Goal: Task Accomplishment & Management: Manage account settings

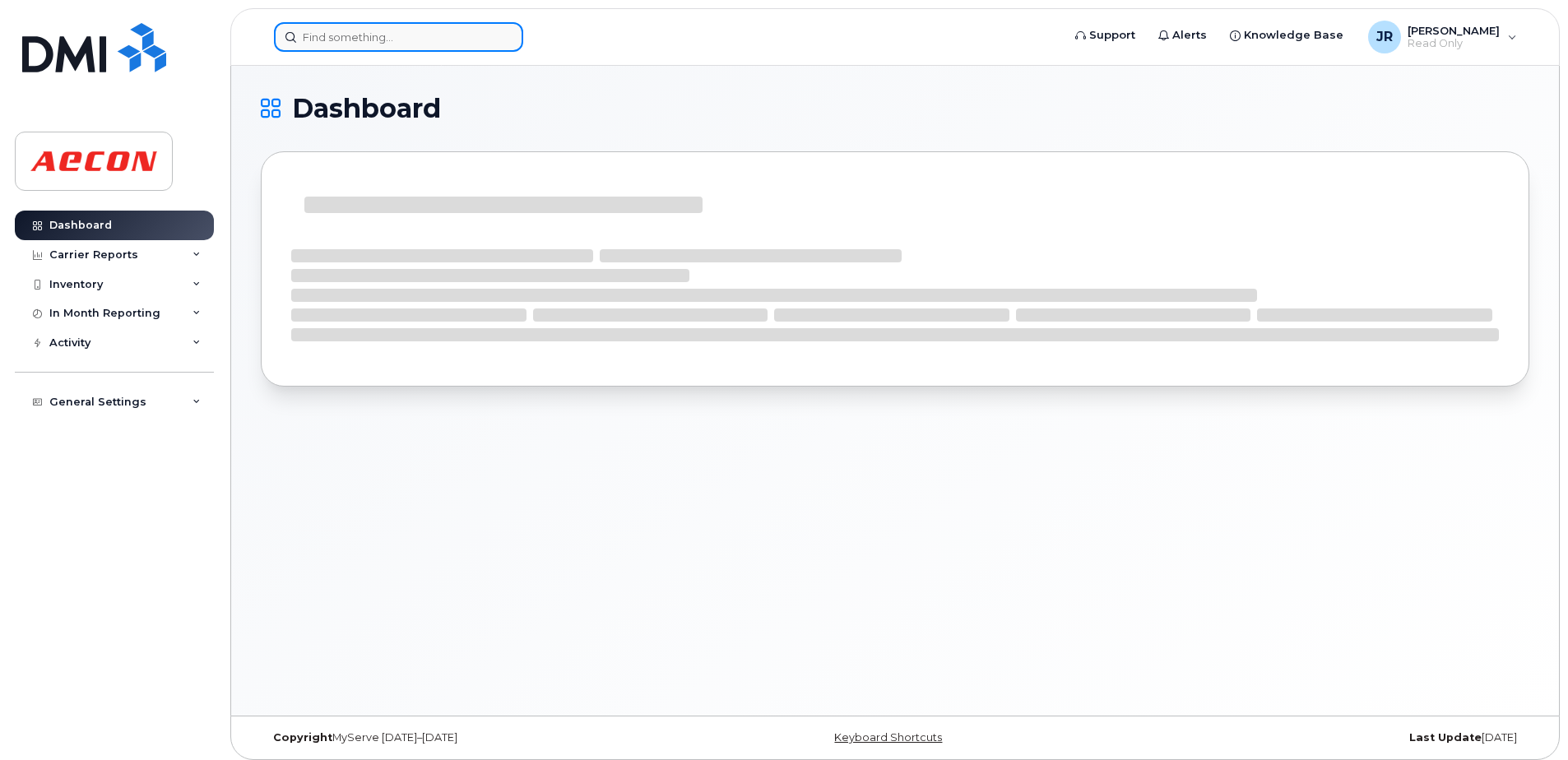
click at [351, 34] on input at bounding box center [398, 37] width 249 height 30
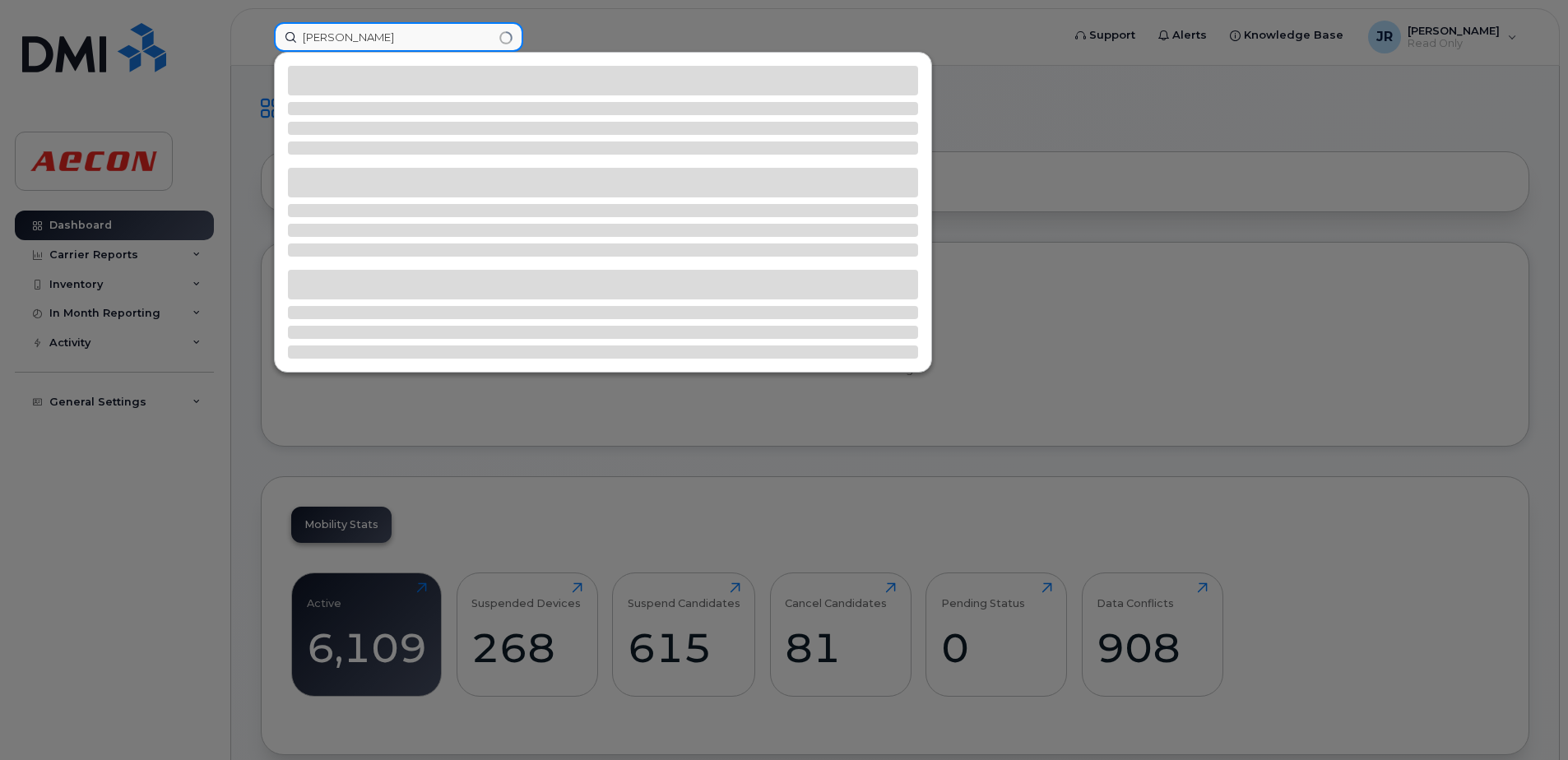
type input "kevin loy"
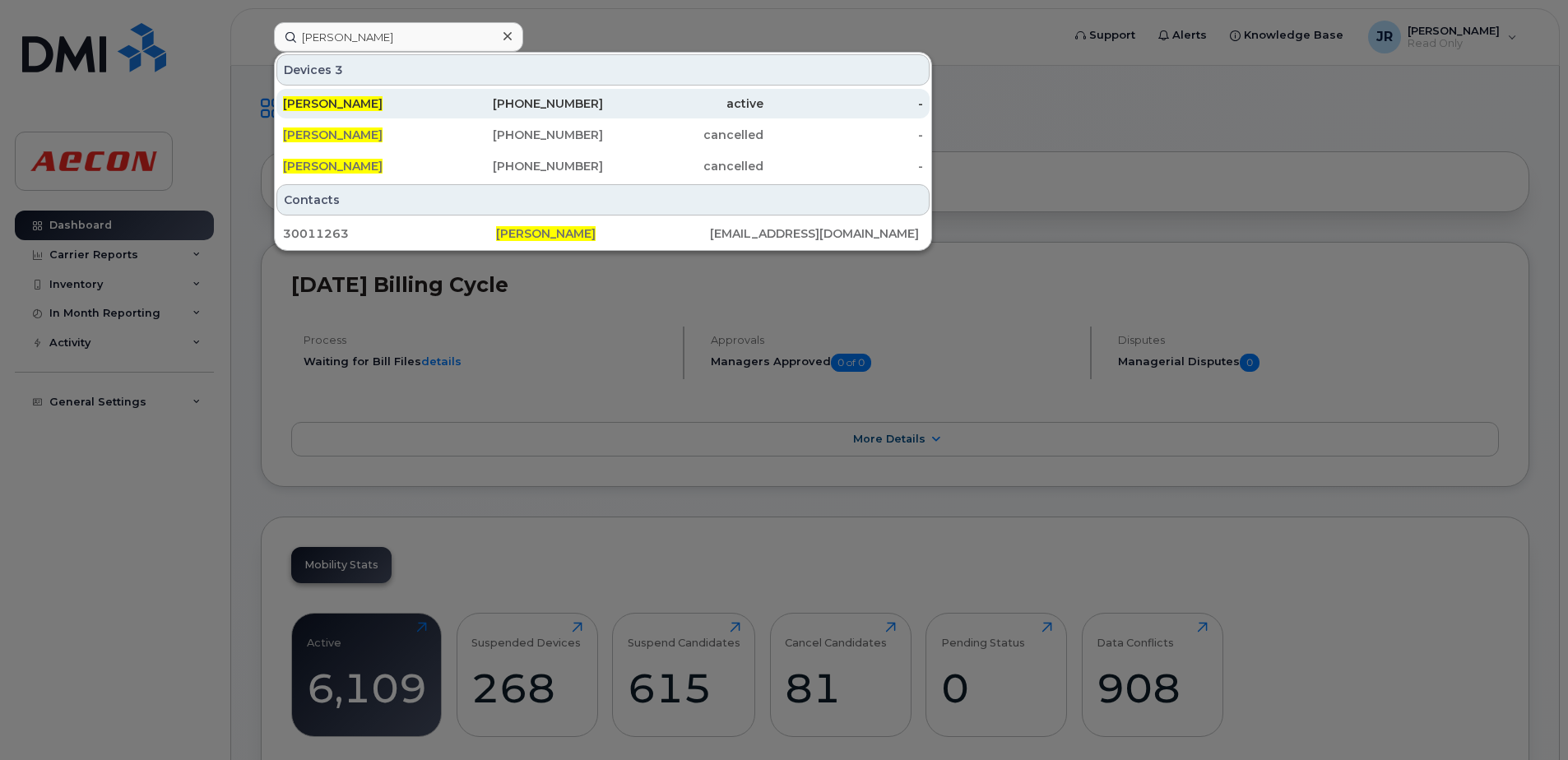
click at [334, 101] on span "Kevin Loy" at bounding box center [333, 103] width 100 height 15
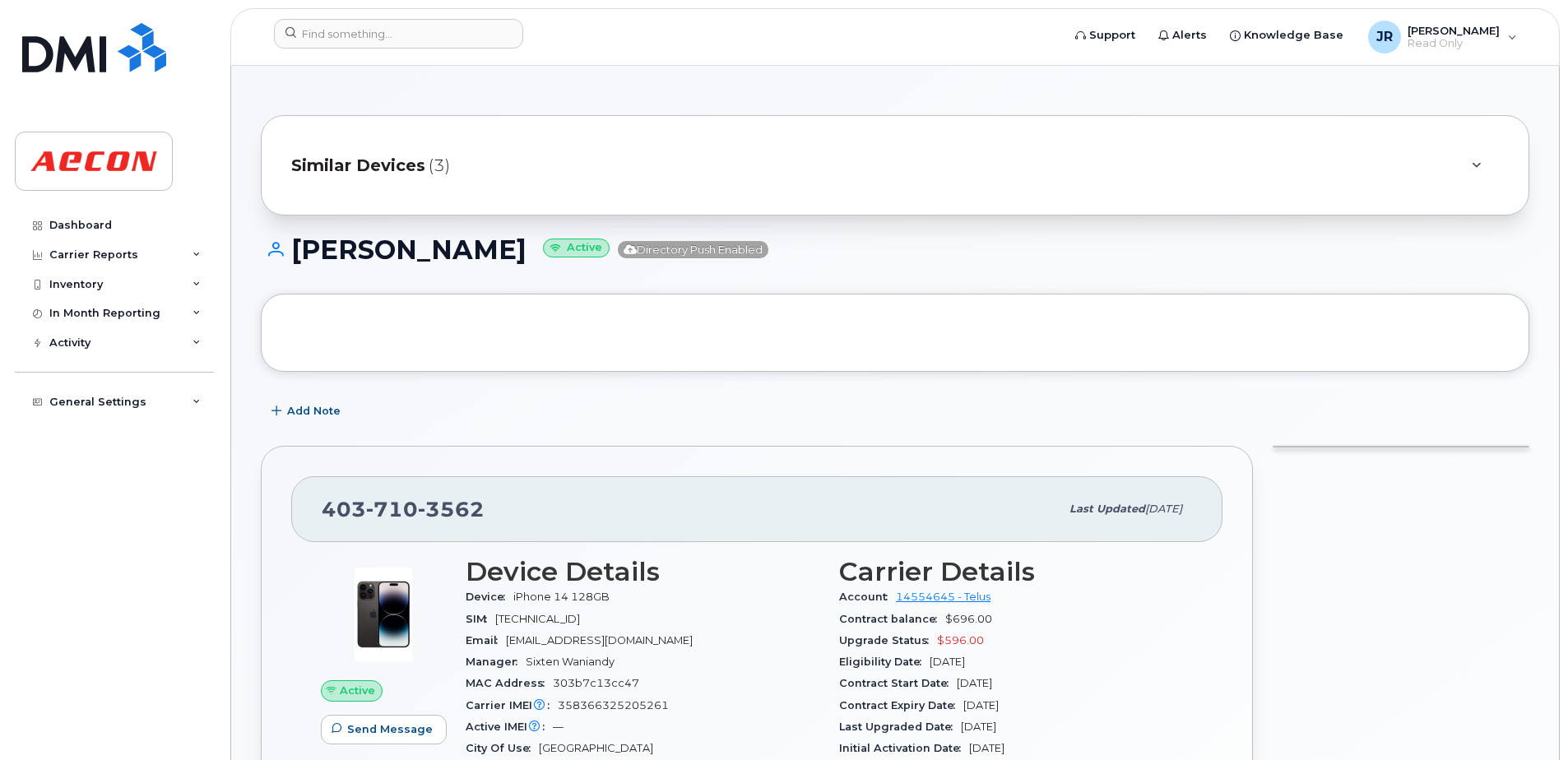
click at [380, 156] on span "Similar Devices" at bounding box center [357, 165] width 134 height 24
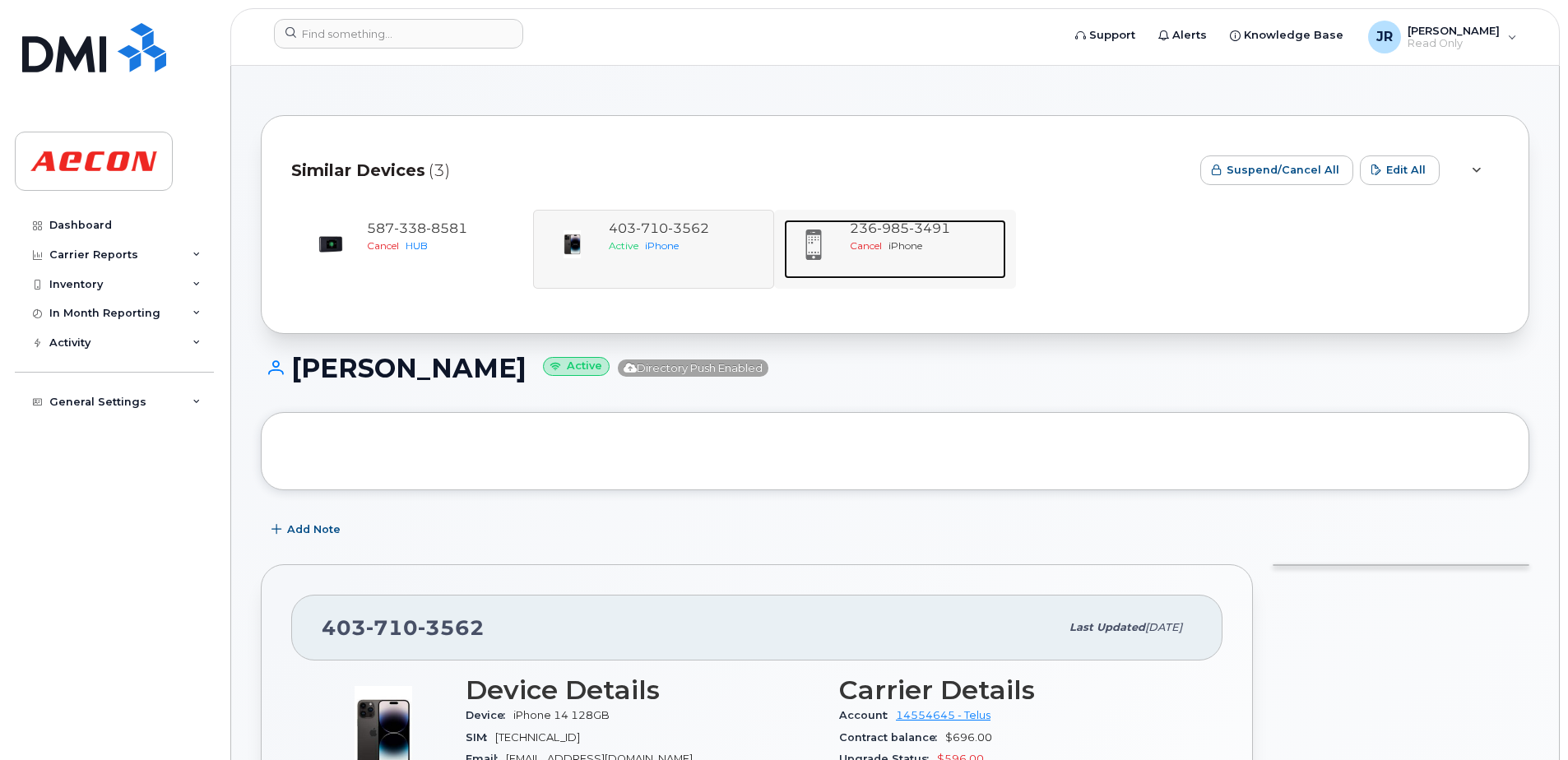
click at [933, 235] on span "3491" at bounding box center [930, 228] width 41 height 15
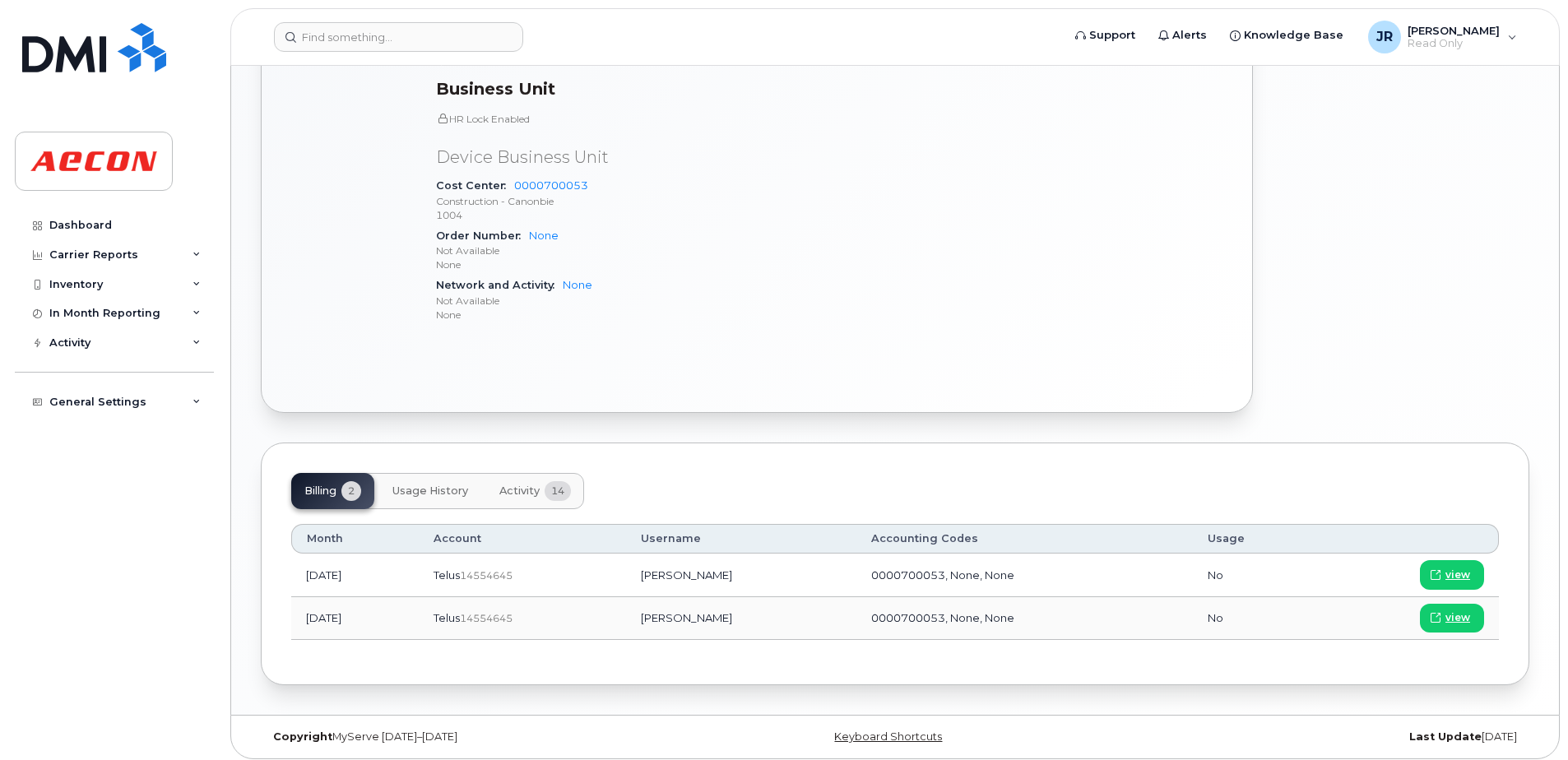
scroll to position [781, 0]
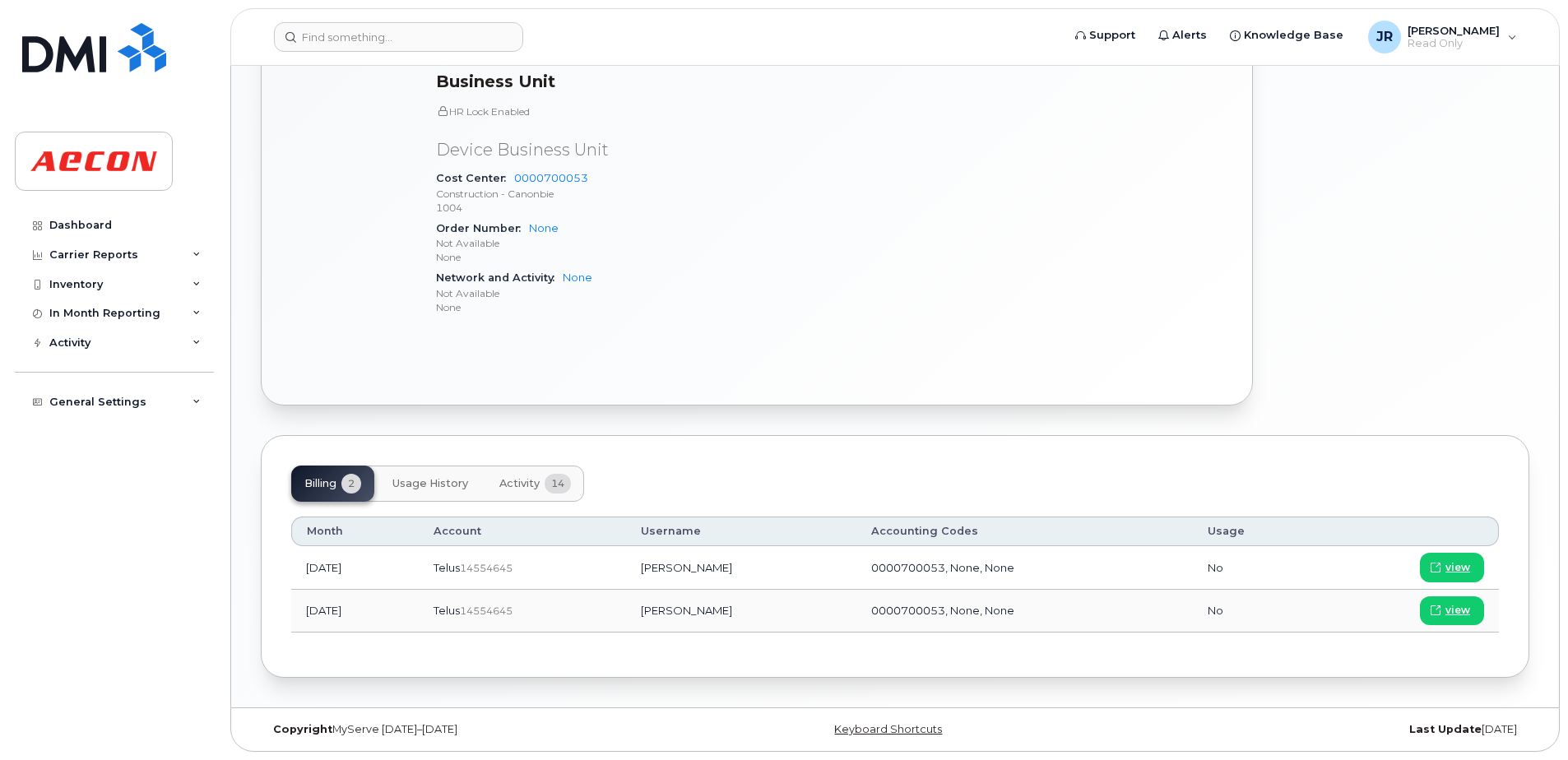
click at [518, 484] on span "Activity" at bounding box center [519, 483] width 40 height 13
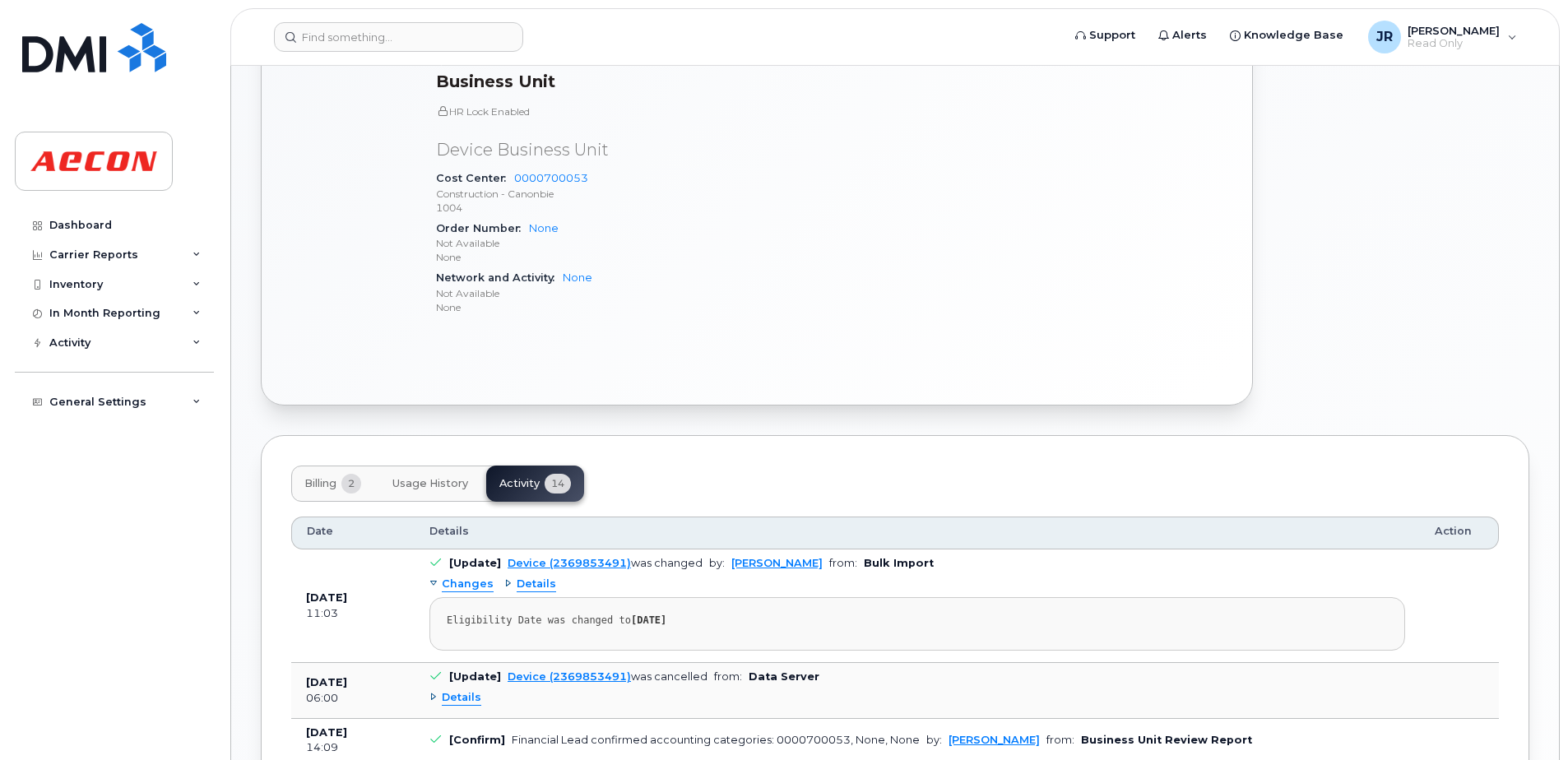
click at [481, 584] on span "Changes" at bounding box center [467, 584] width 52 height 15
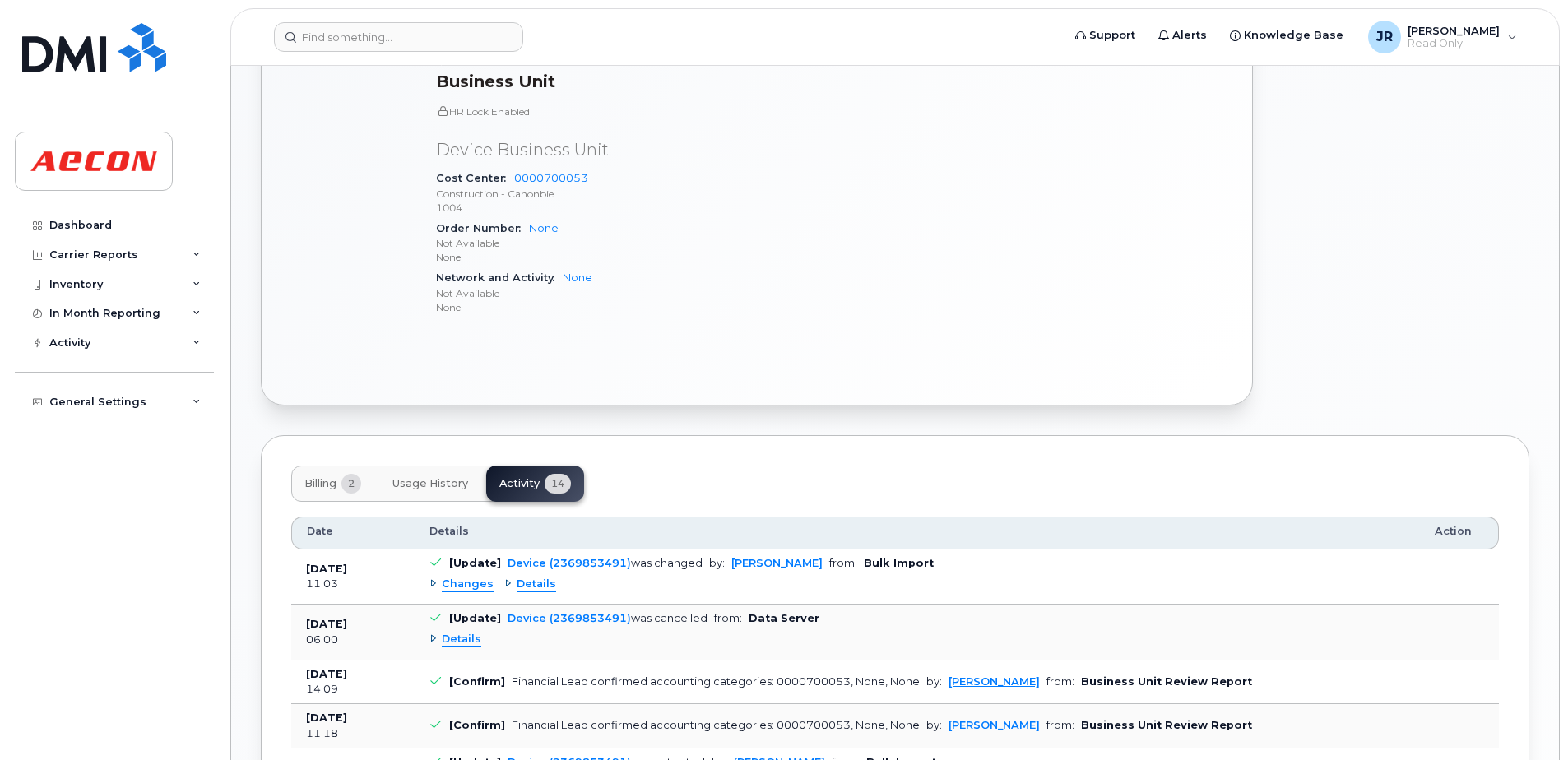
click at [549, 580] on span "Details" at bounding box center [537, 584] width 39 height 15
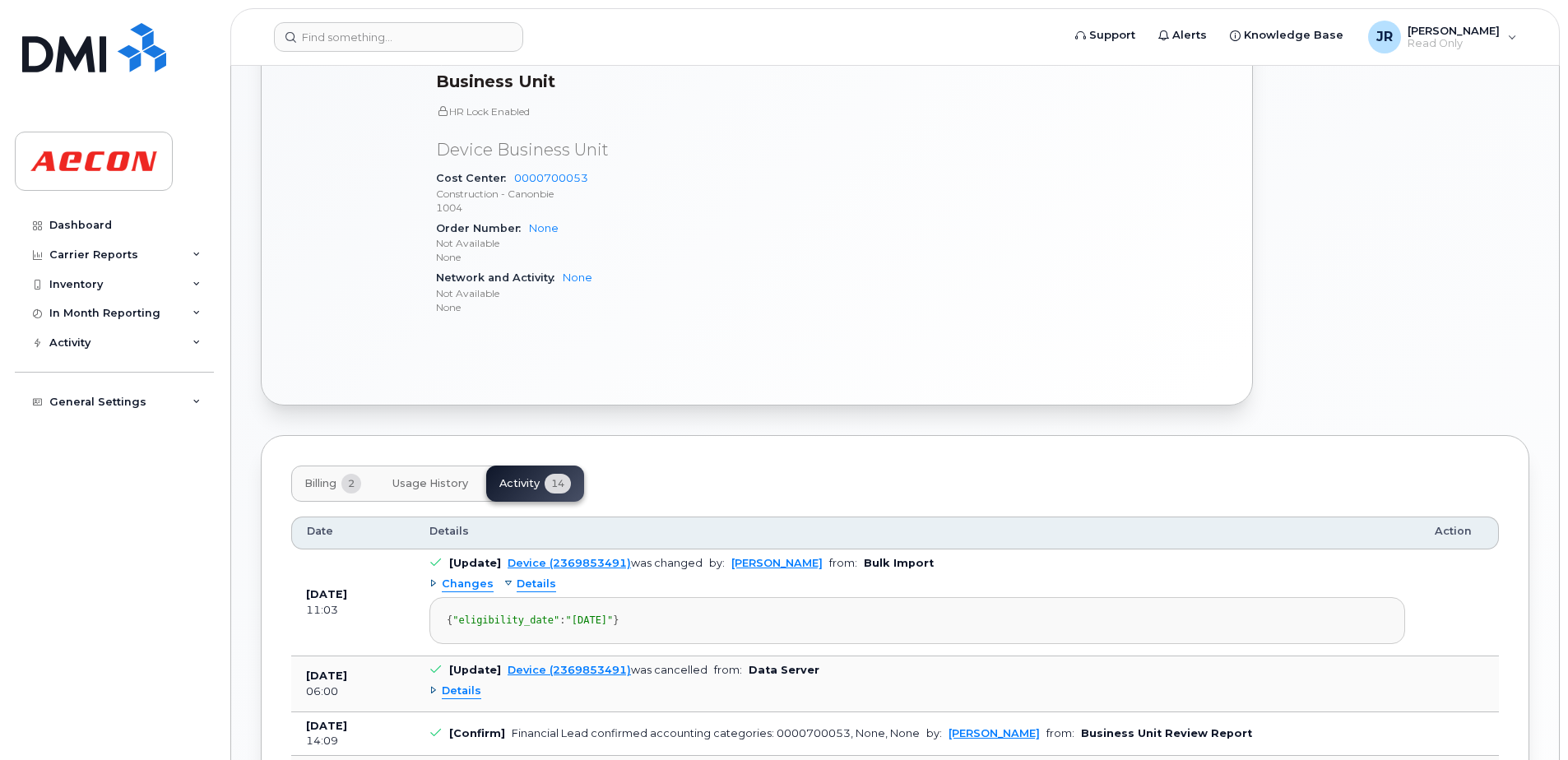
click at [466, 584] on span "Changes" at bounding box center [467, 584] width 52 height 15
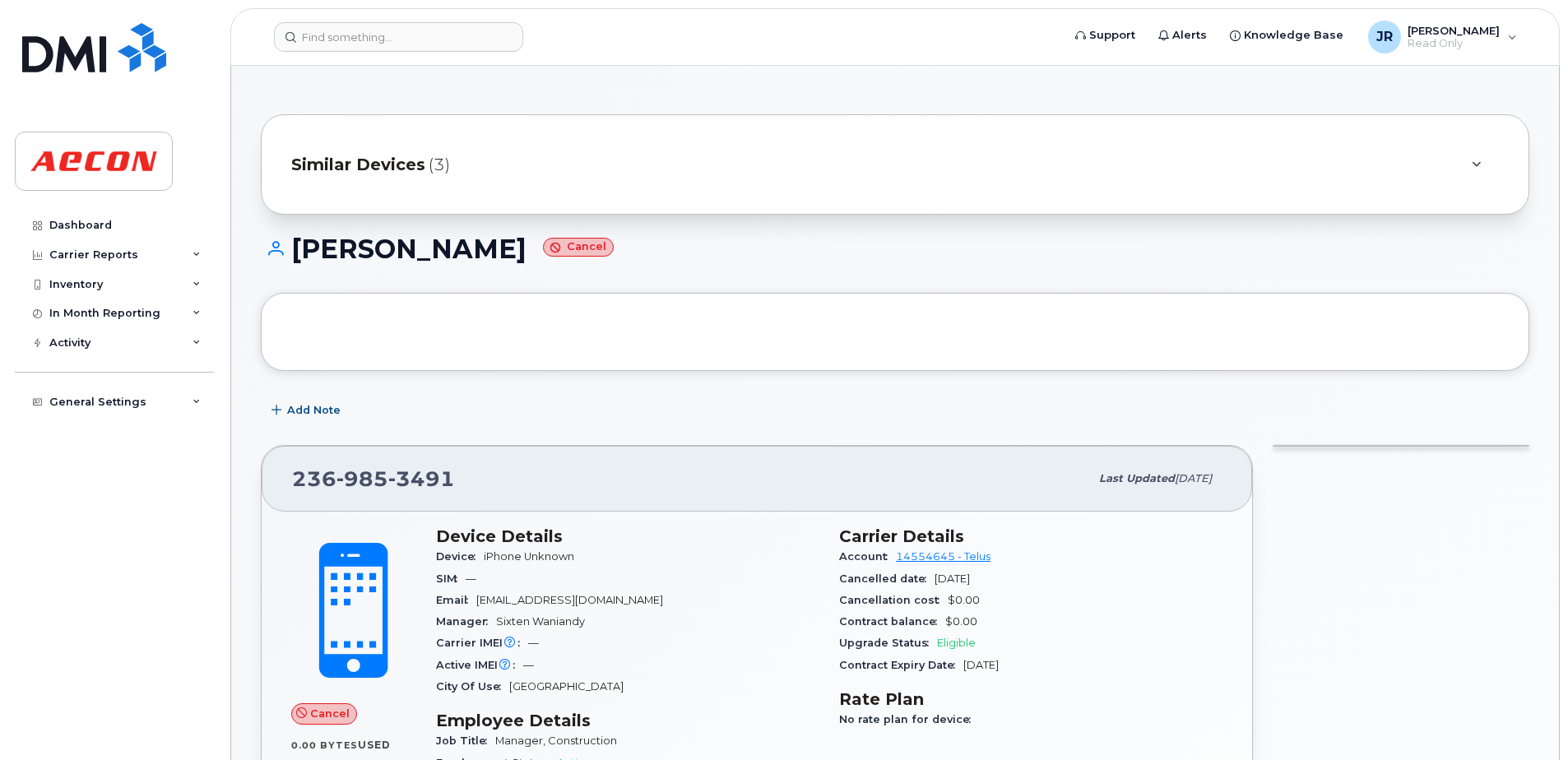
scroll to position [0, 0]
click at [440, 38] on input at bounding box center [398, 37] width 249 height 30
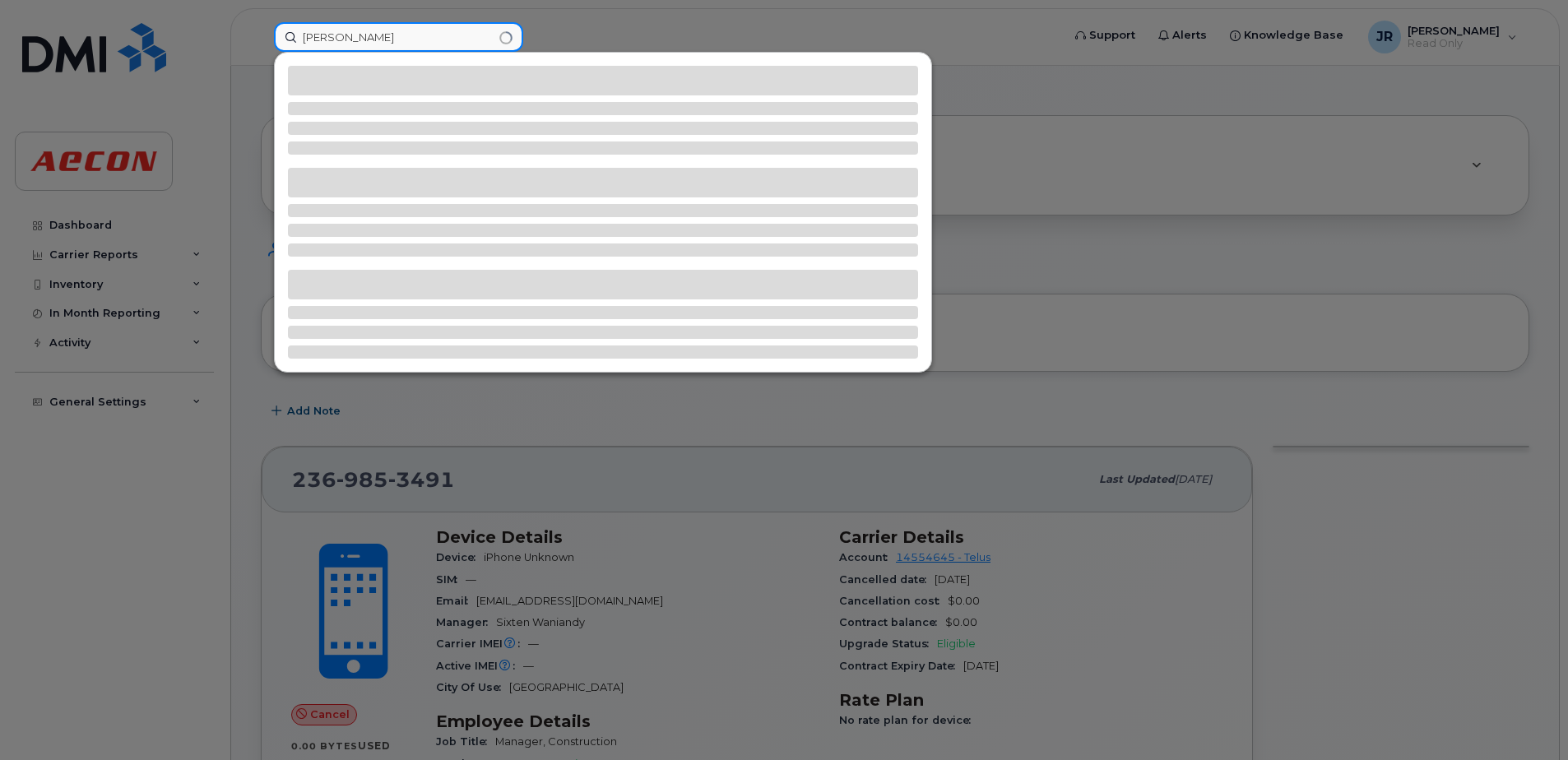
type input "jessica wong"
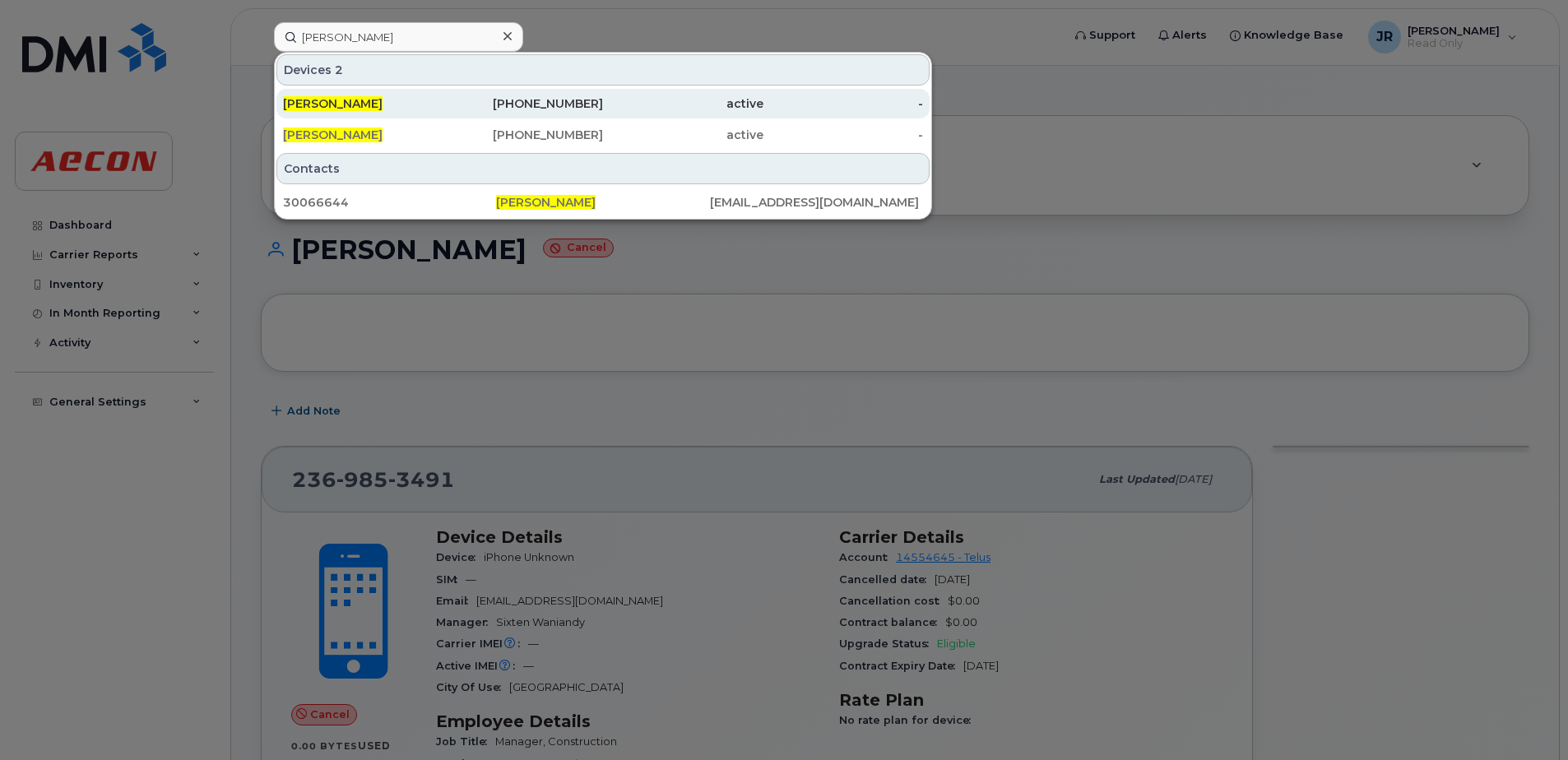
click at [339, 96] on div "Jessica Wong" at bounding box center [363, 103] width 160 height 30
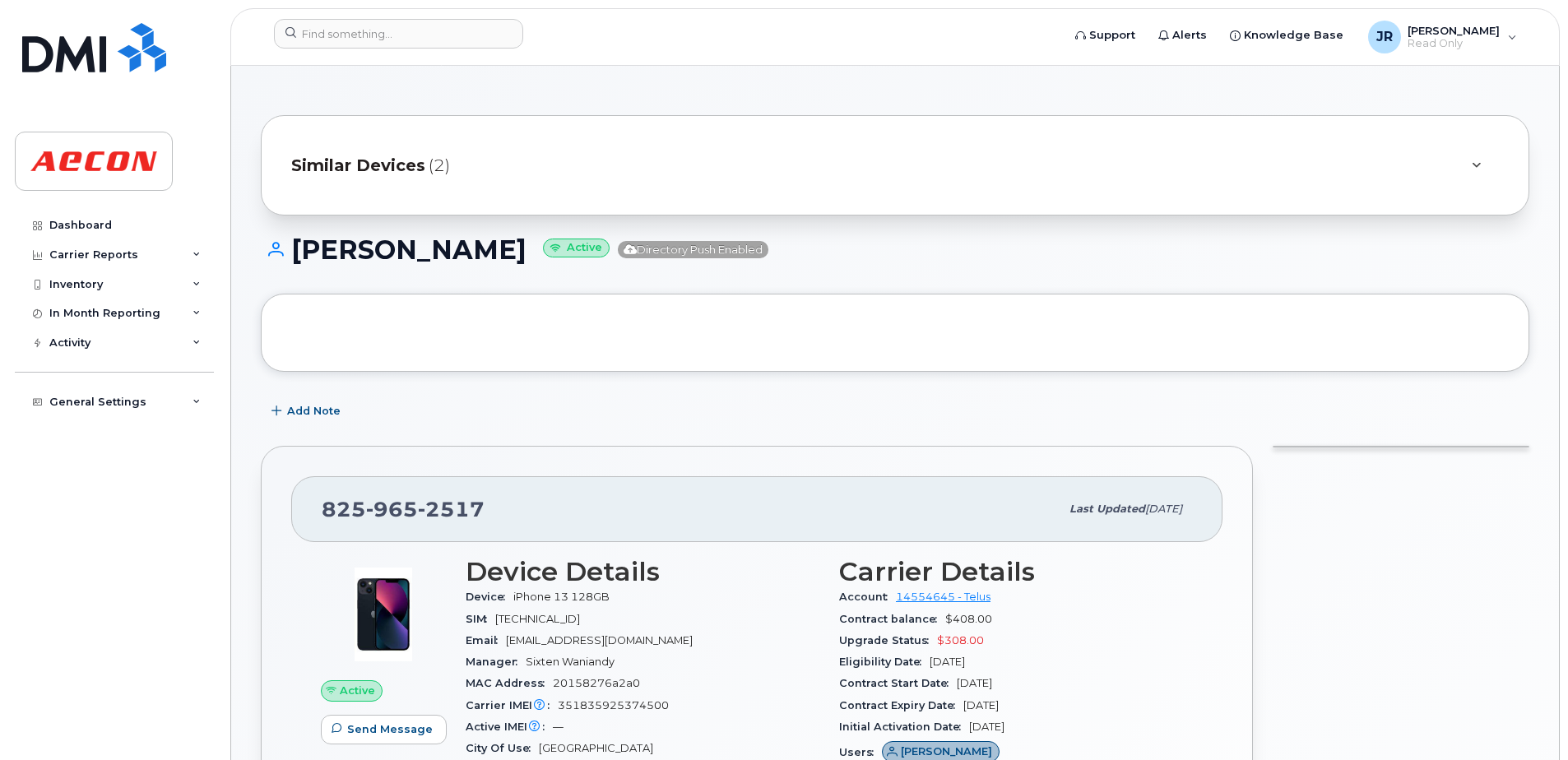
click at [382, 164] on span "Similar Devices" at bounding box center [357, 165] width 134 height 24
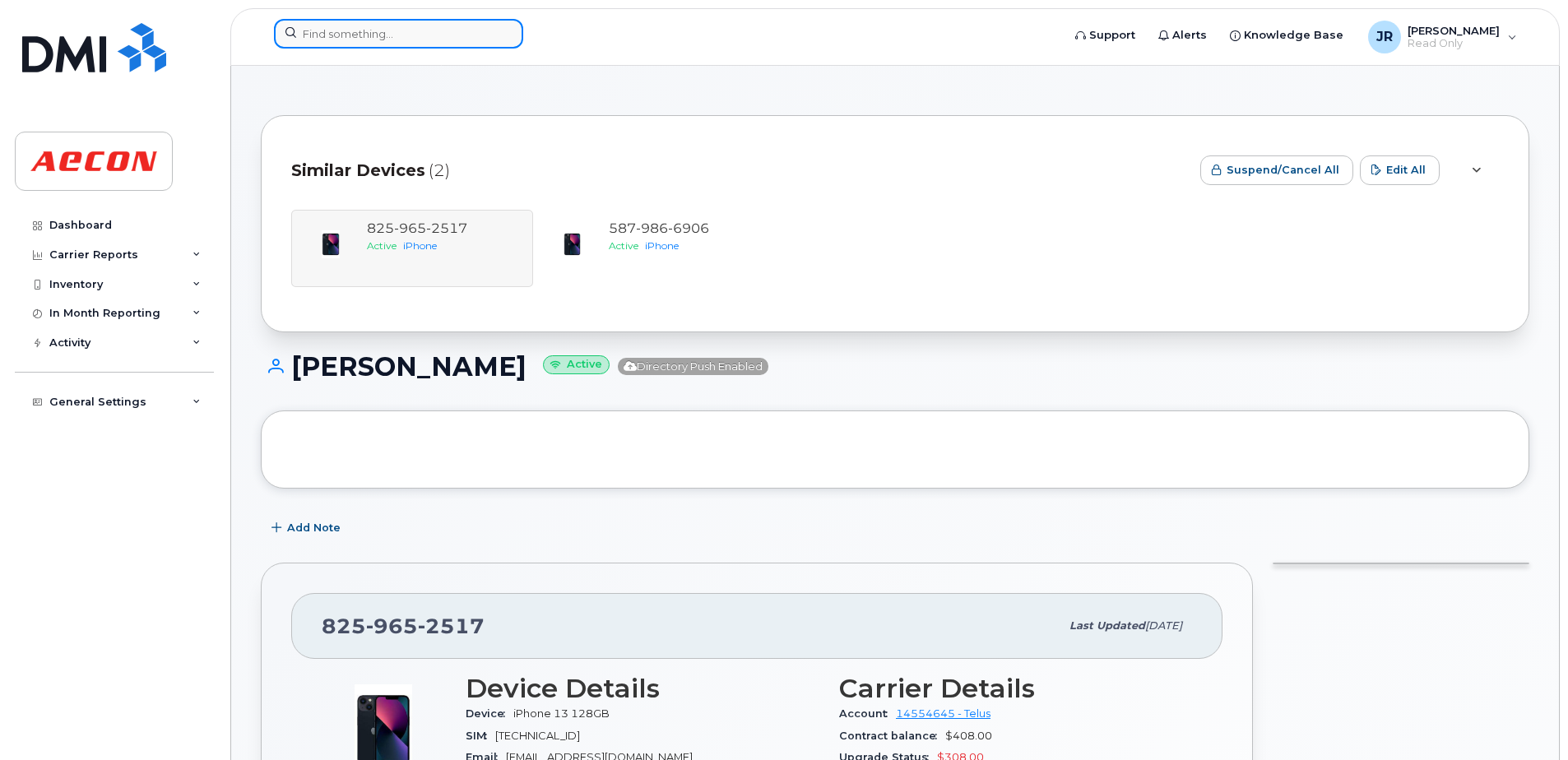
click at [398, 29] on input at bounding box center [398, 33] width 249 height 30
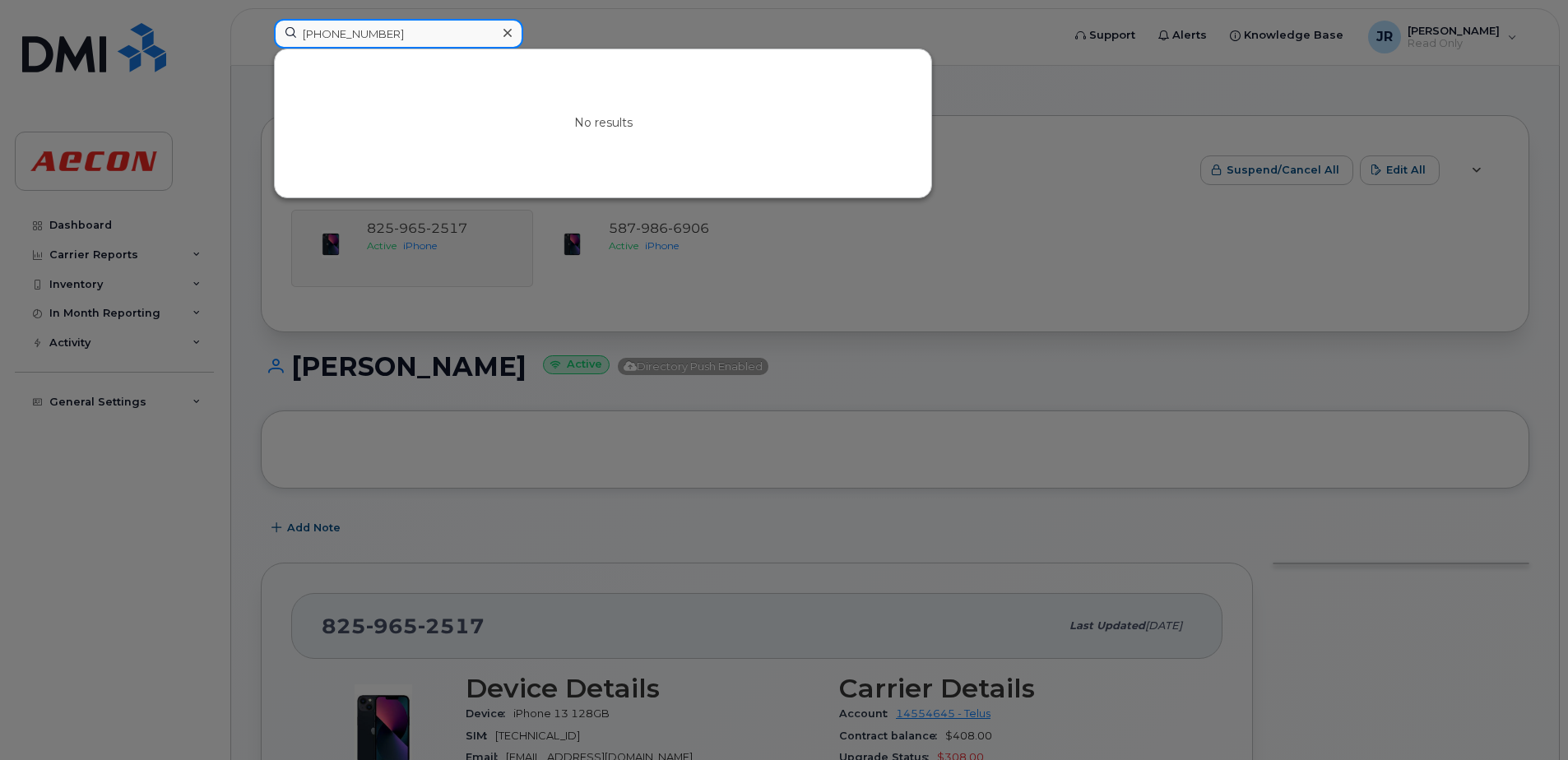
click at [398, 29] on input "587-591-1331" at bounding box center [398, 33] width 249 height 30
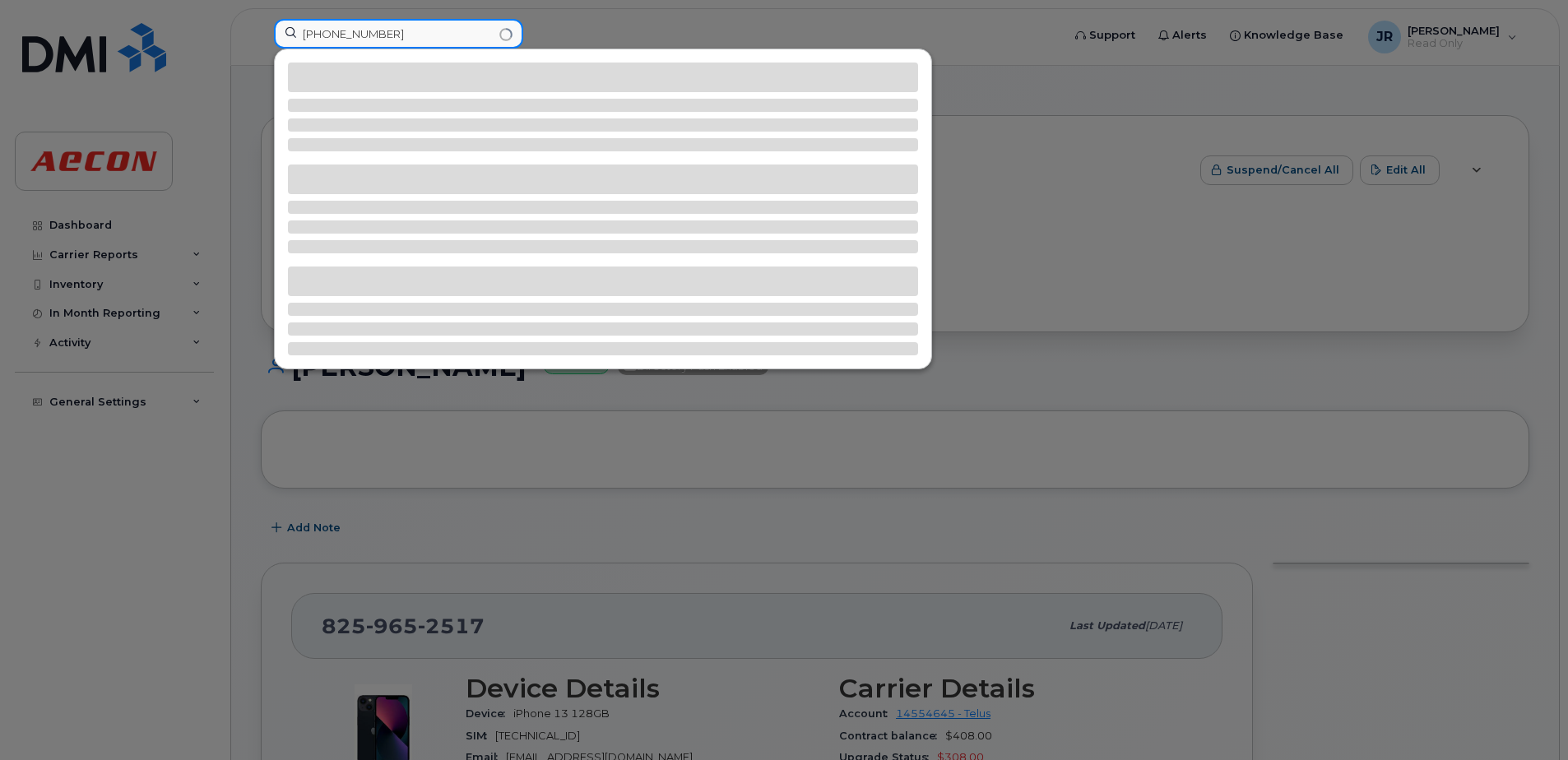
type input "587-591-1334"
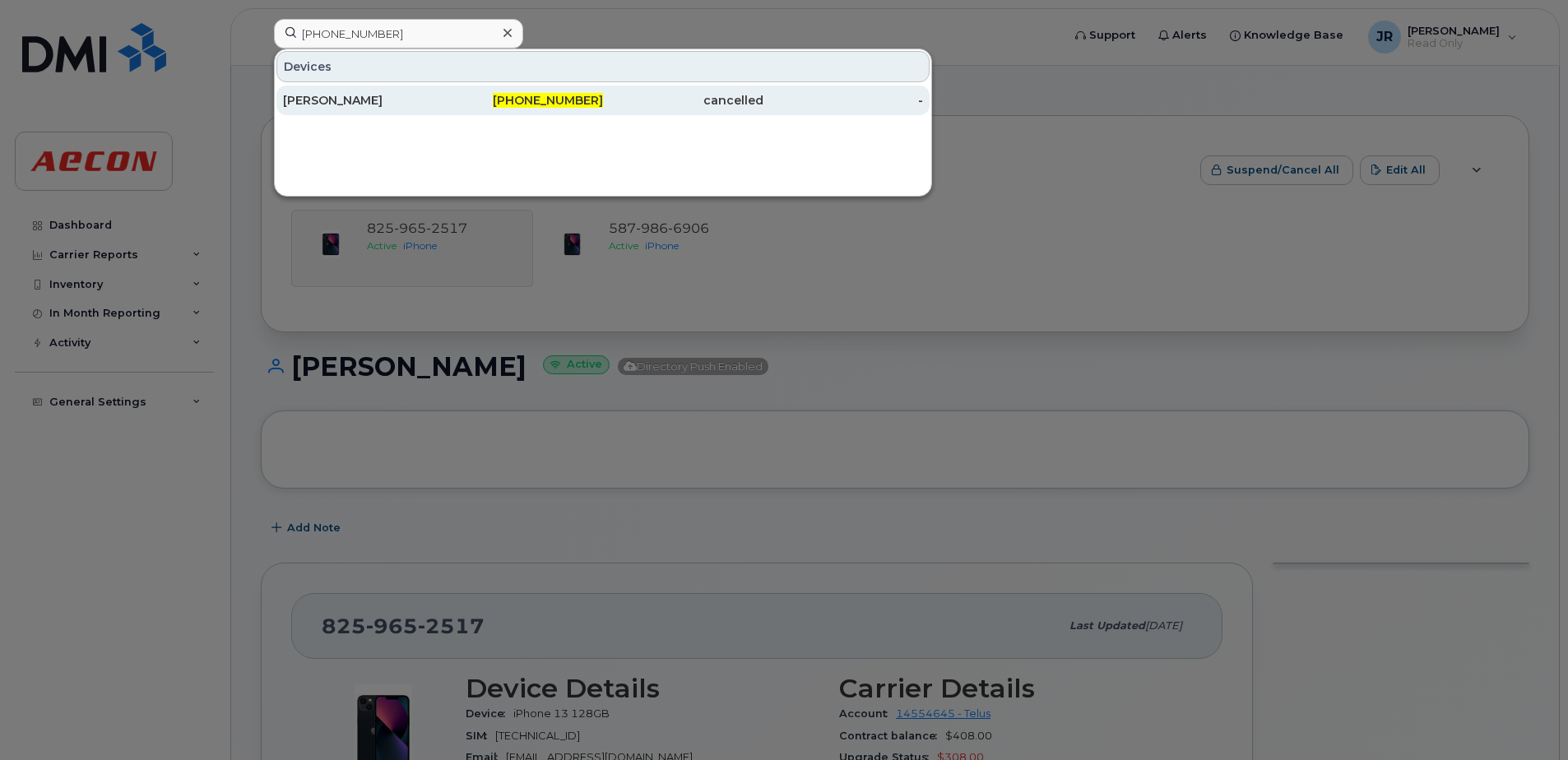
click at [353, 104] on div "Liz Carvalho-Lorenzo" at bounding box center [363, 100] width 160 height 16
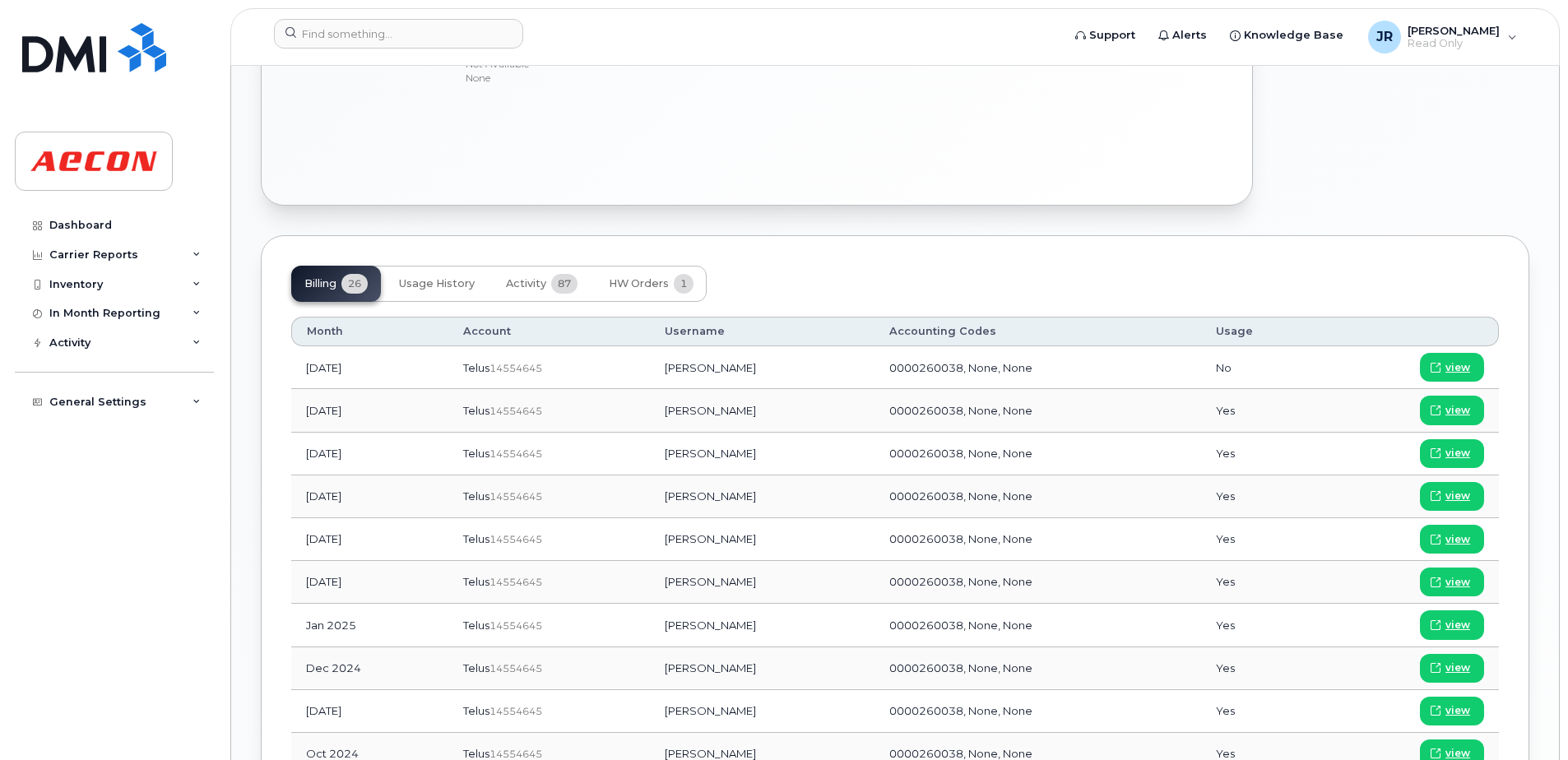
scroll to position [905, 0]
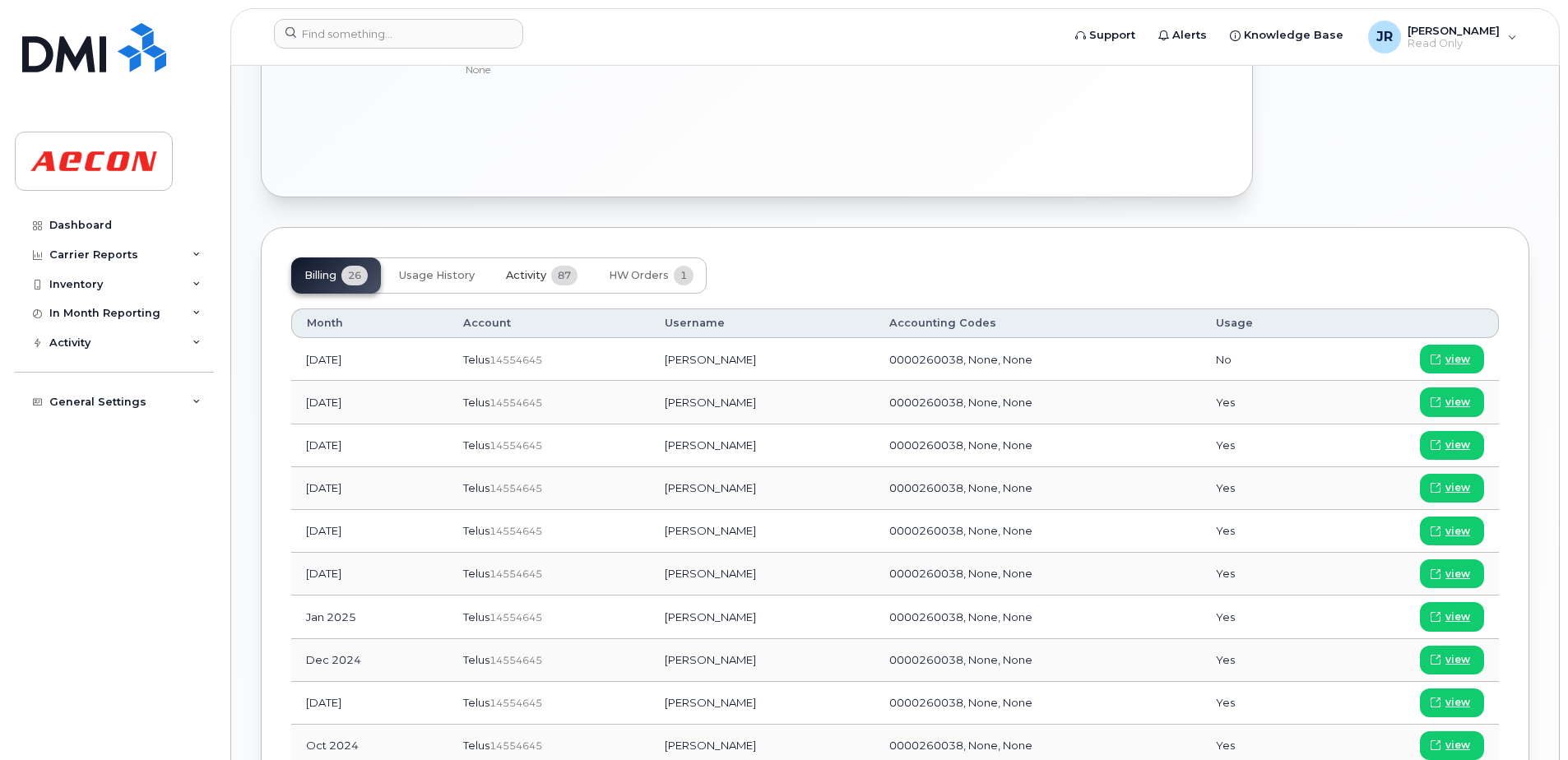
click at [543, 281] on span "Activity" at bounding box center [526, 275] width 40 height 13
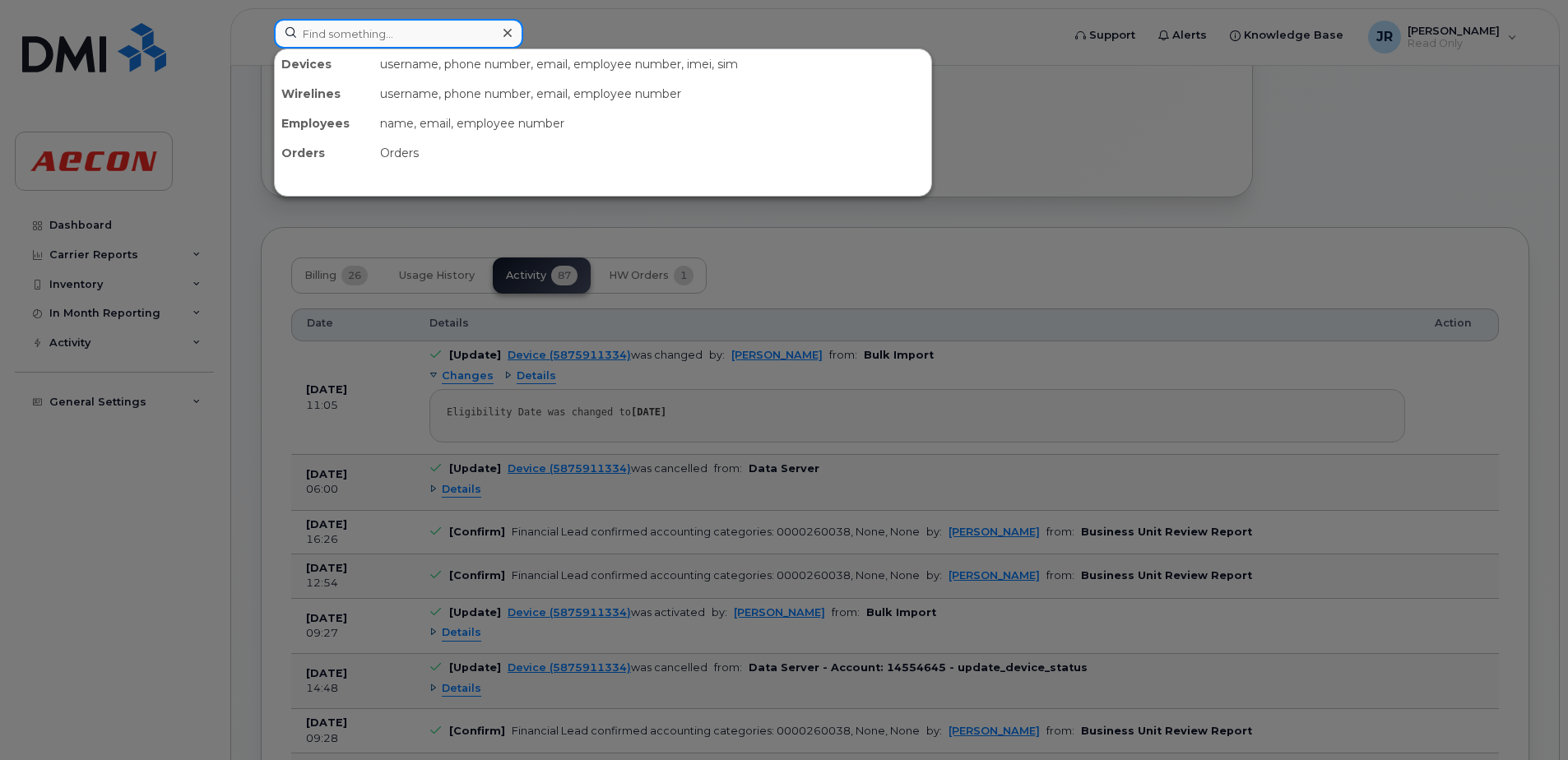
click at [416, 29] on input at bounding box center [398, 33] width 249 height 30
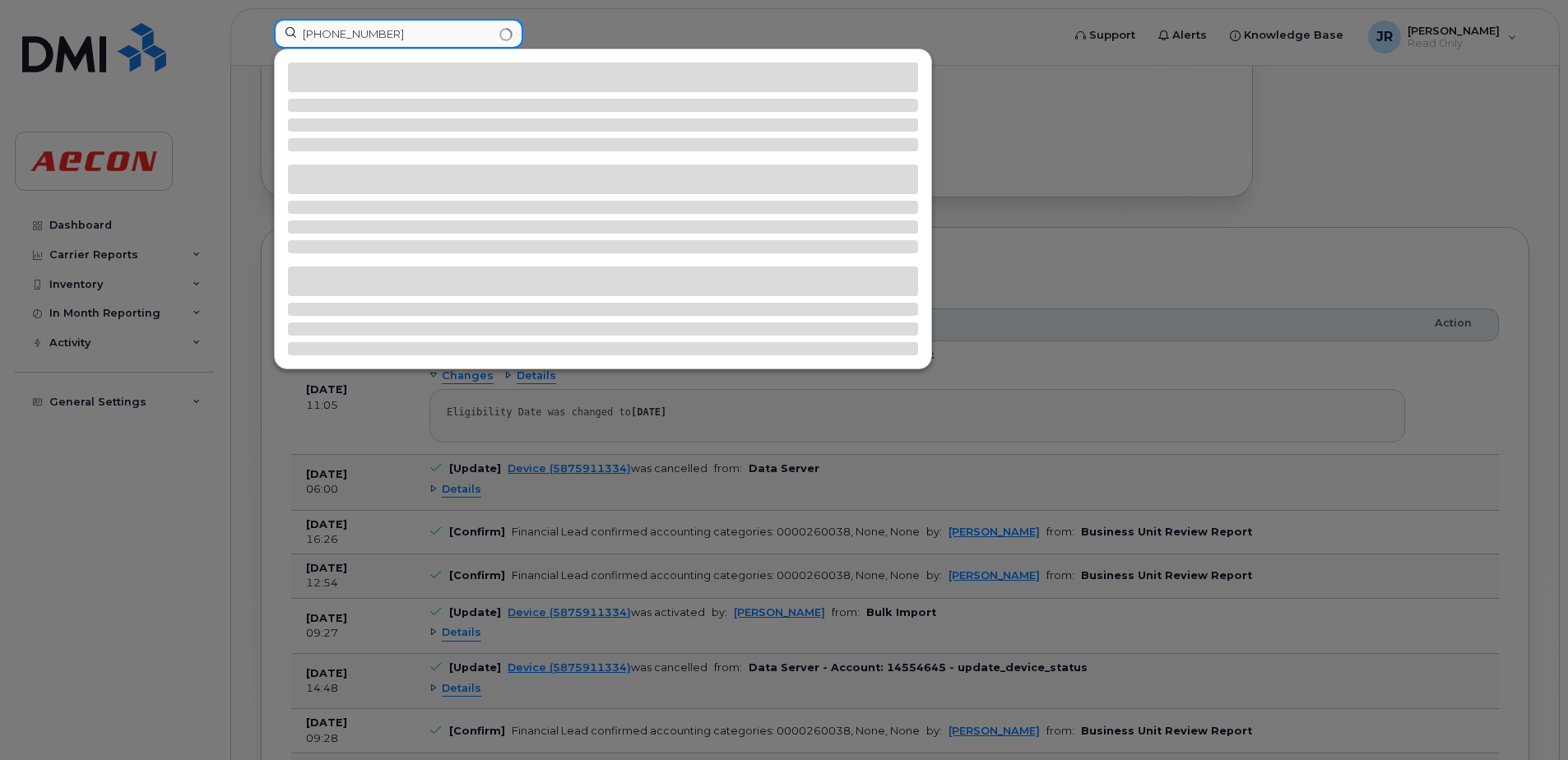
type input "780 819 1346"
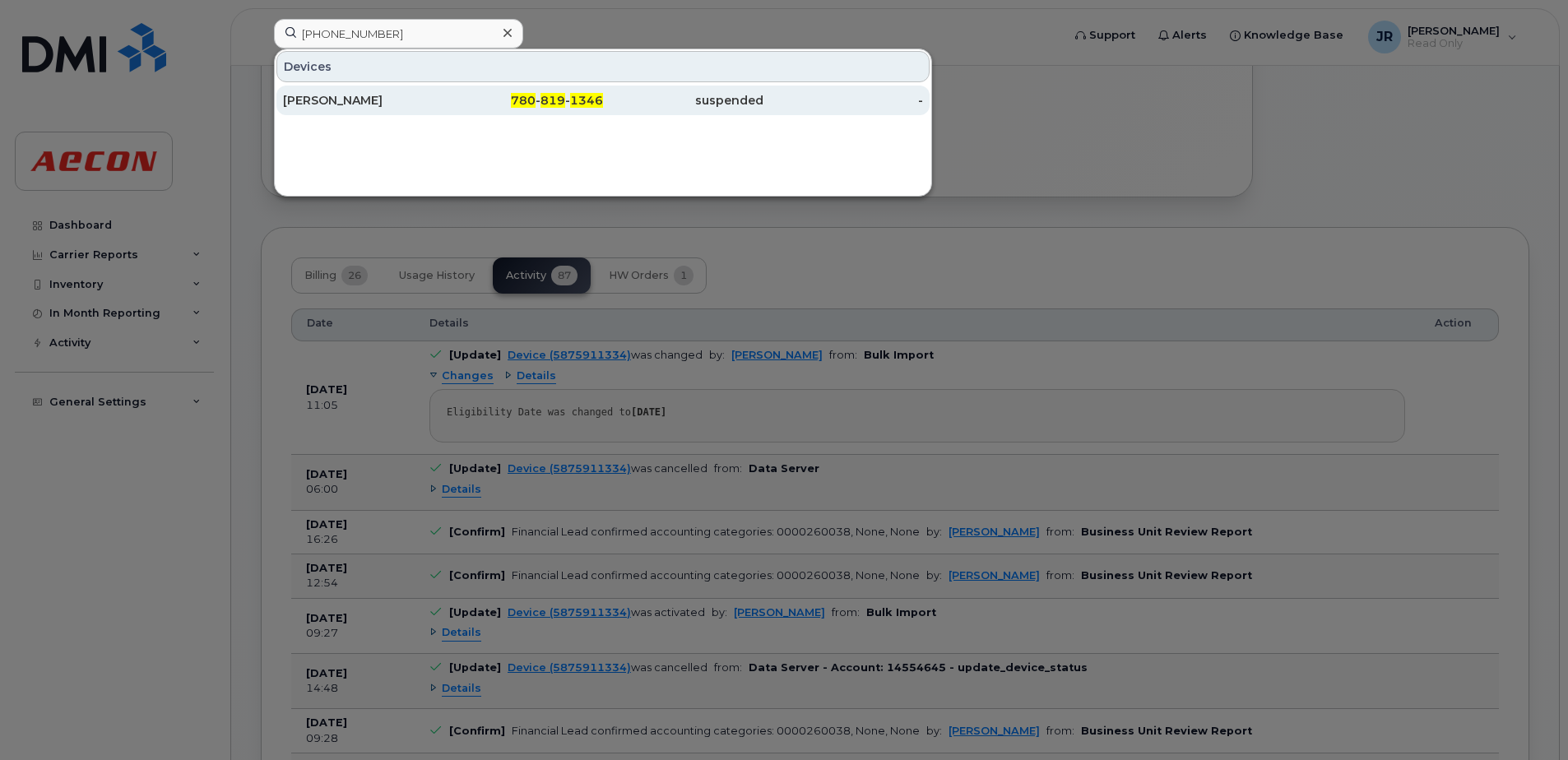
click at [349, 103] on div "William Rowan" at bounding box center [363, 100] width 160 height 16
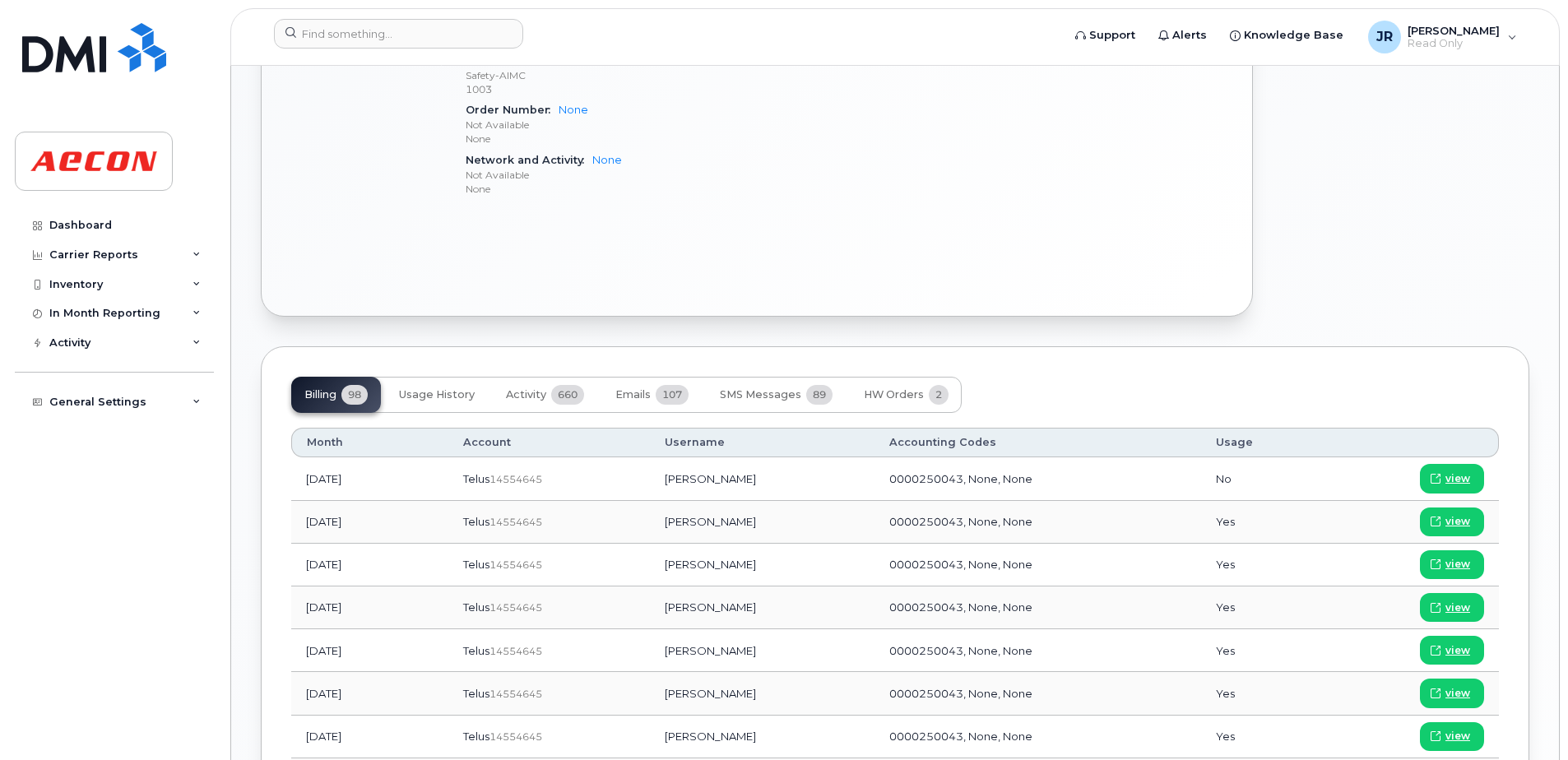
scroll to position [905, 0]
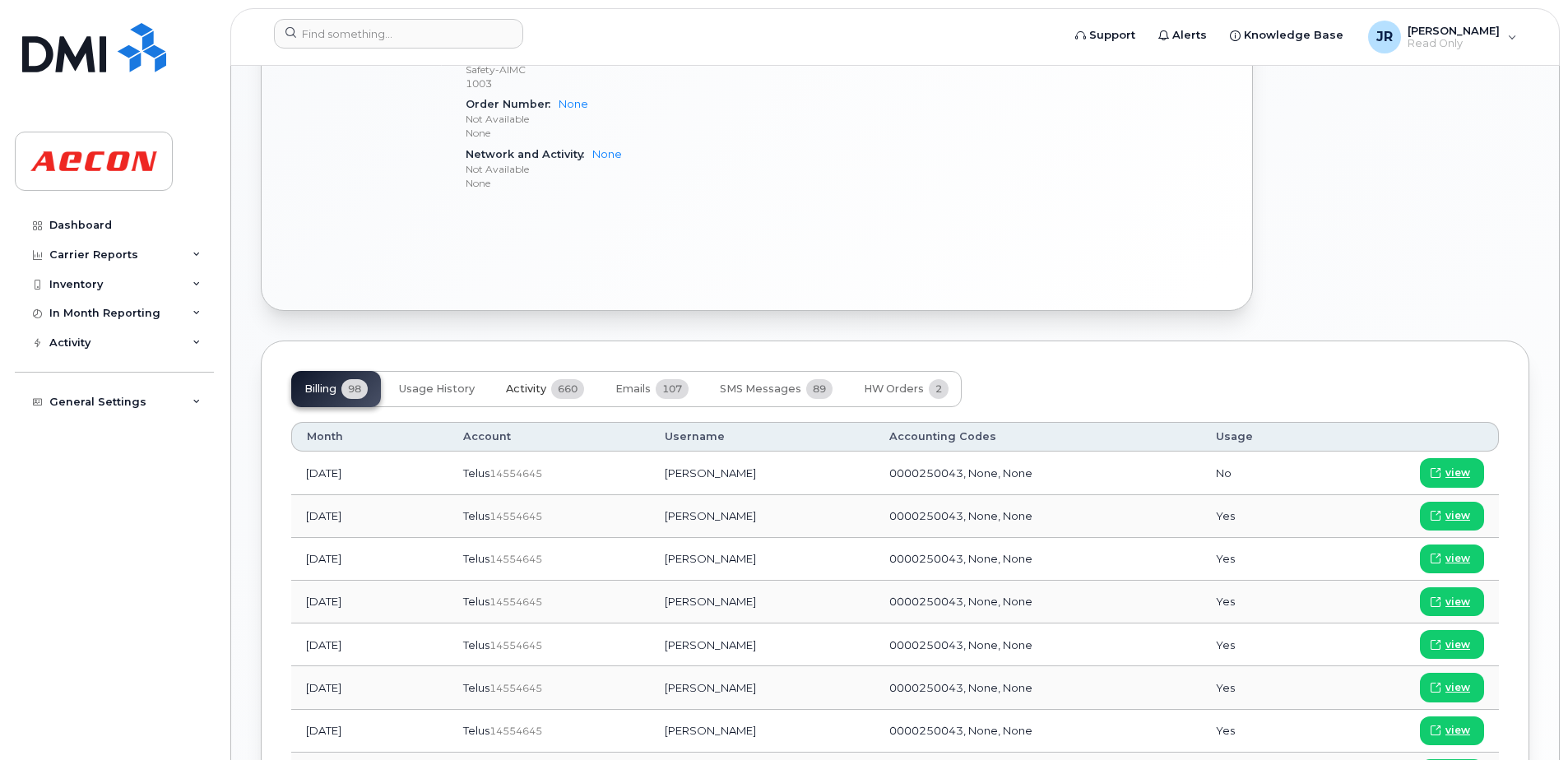
click at [545, 386] on span "Activity" at bounding box center [526, 388] width 40 height 13
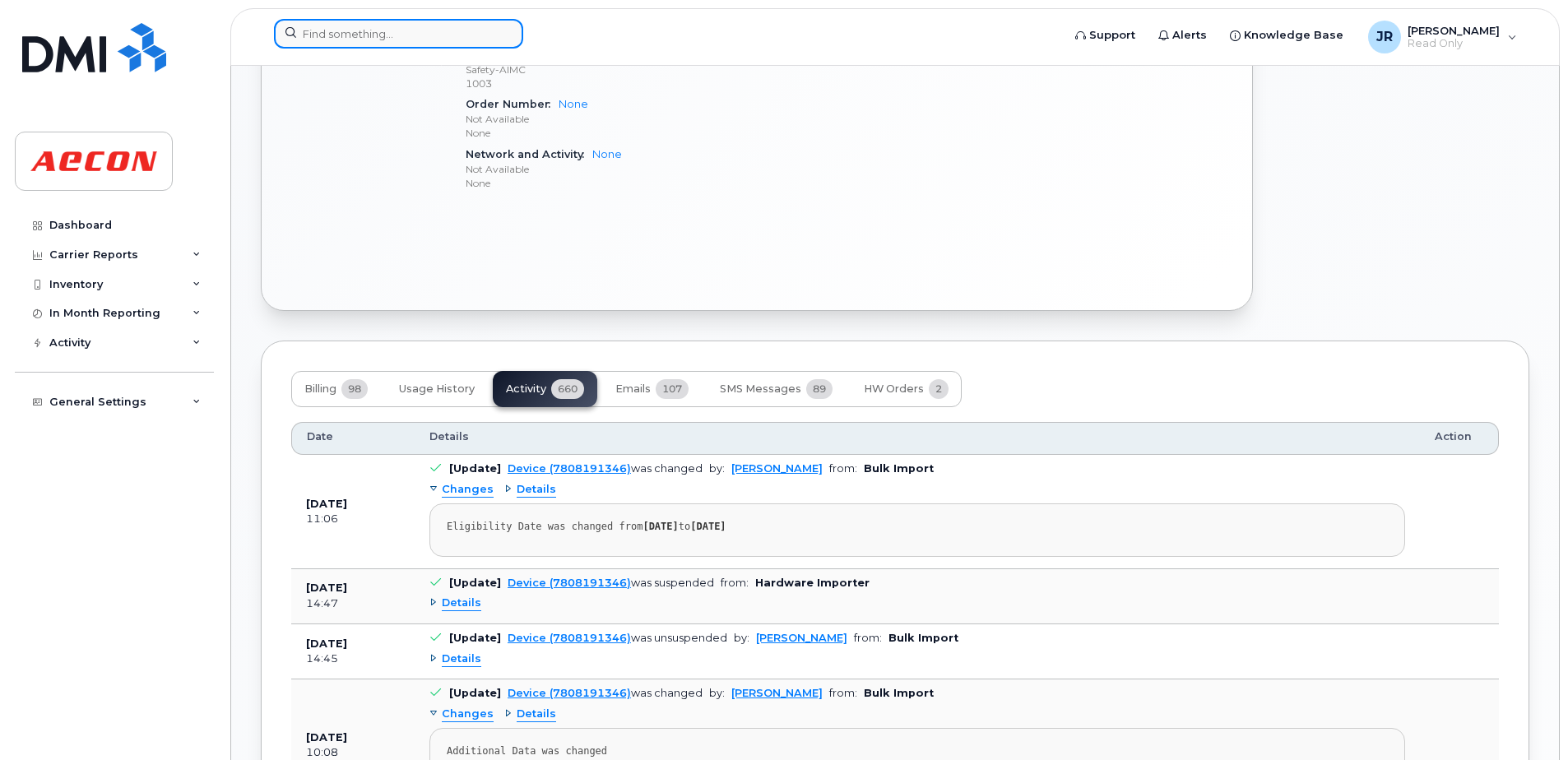
click at [415, 33] on input at bounding box center [398, 33] width 249 height 30
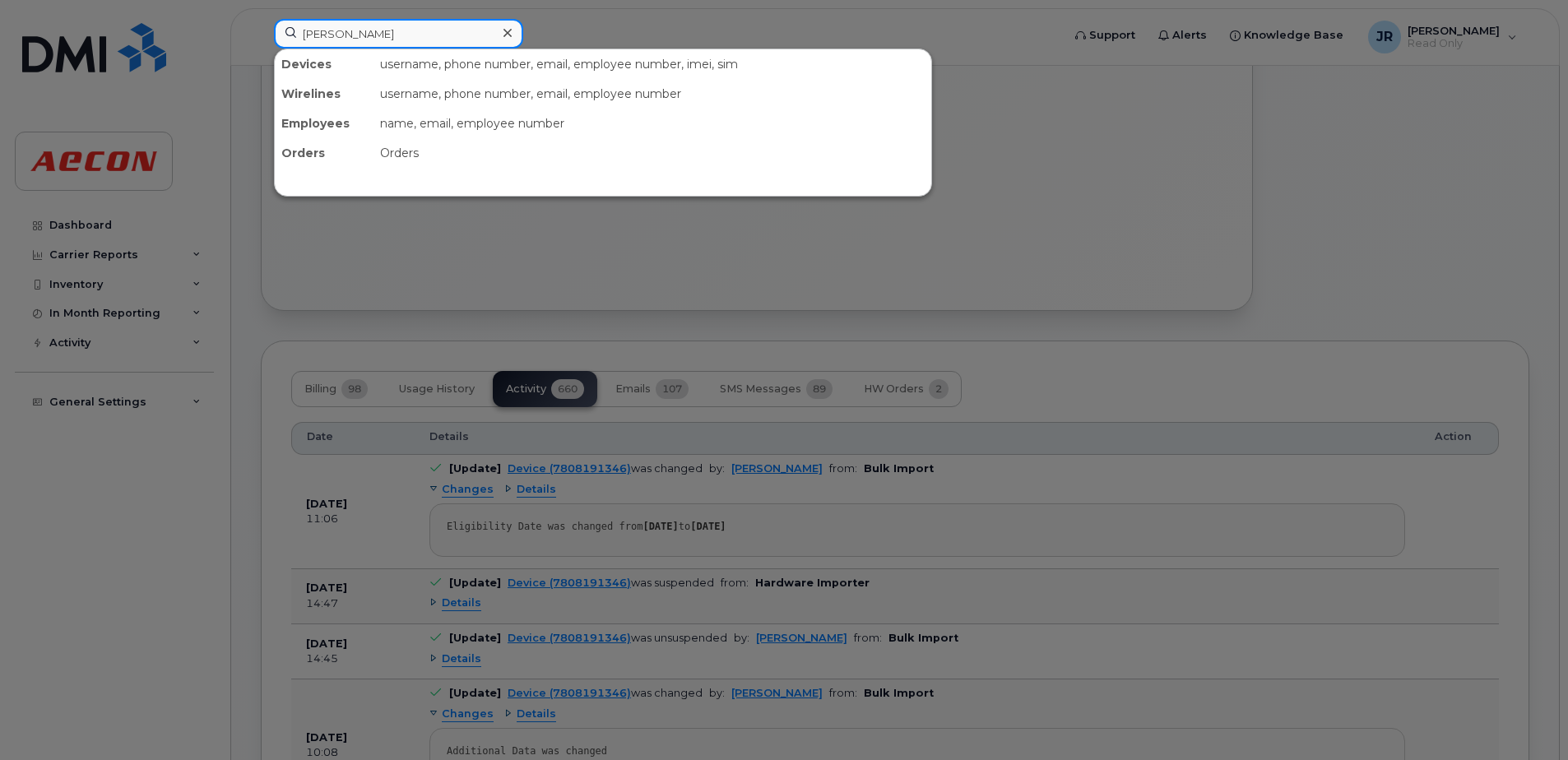
type input "nancy burns"
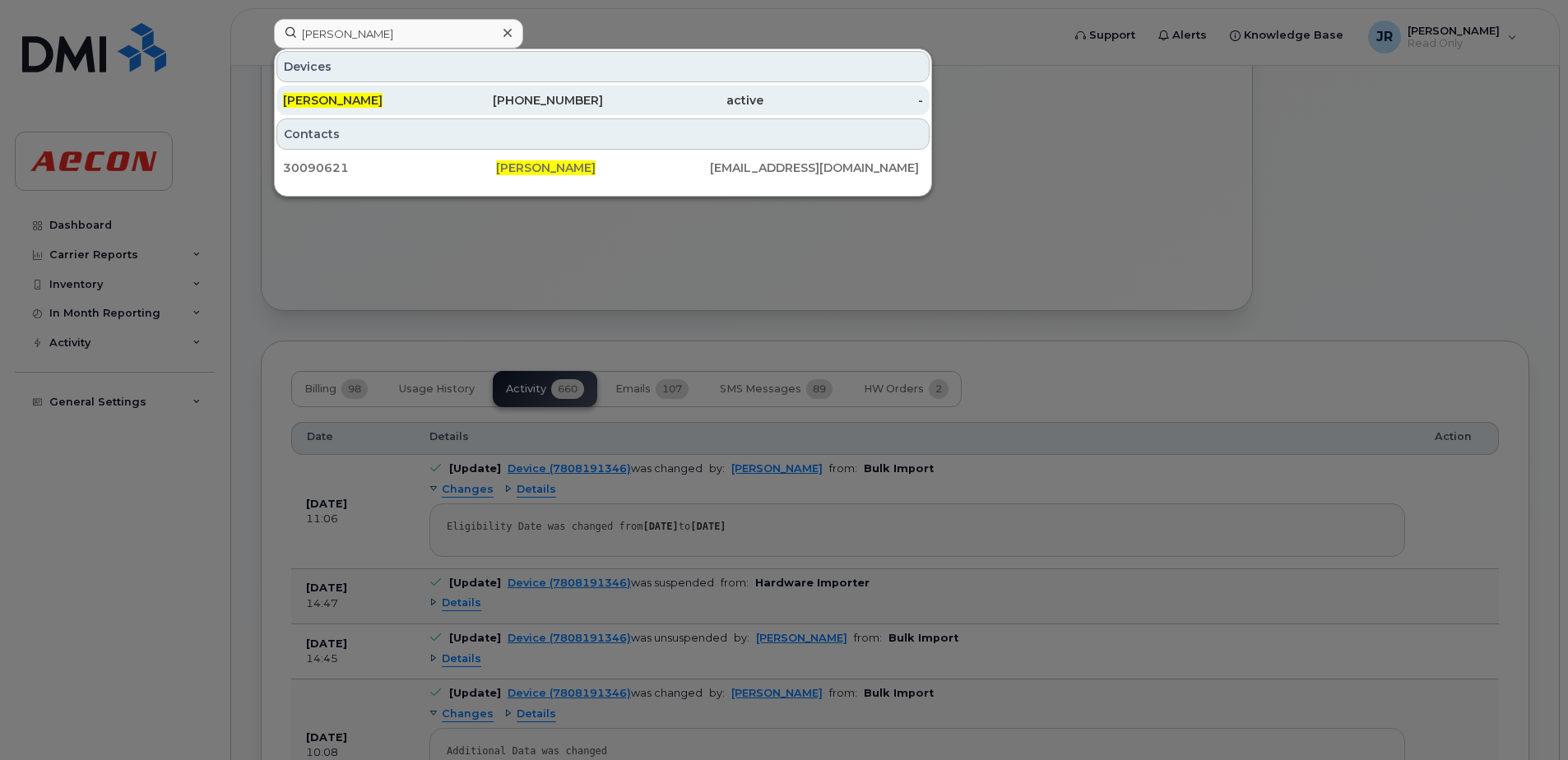
click at [342, 112] on div "Nancy Burns" at bounding box center [363, 100] width 160 height 30
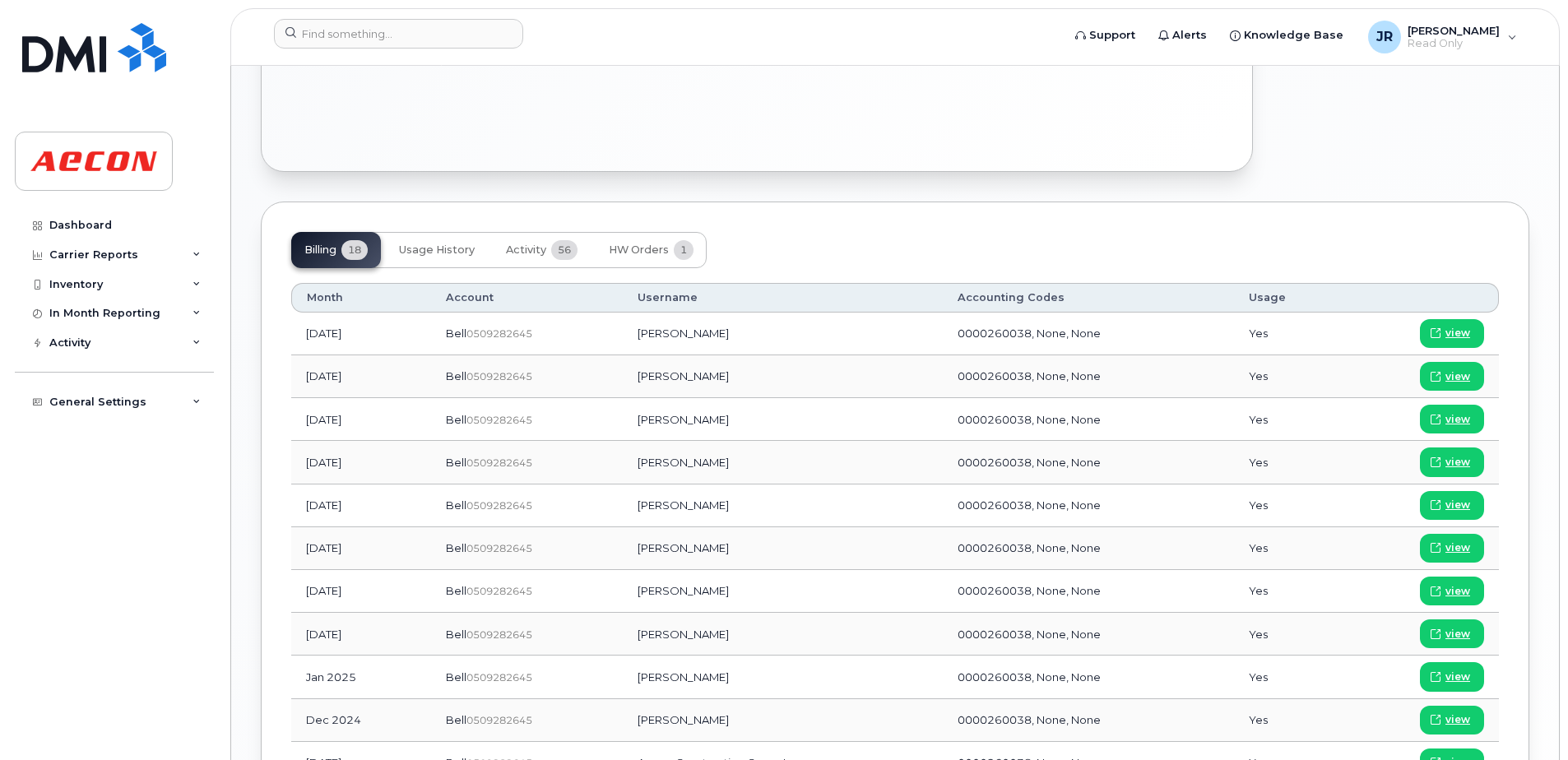
scroll to position [987, 0]
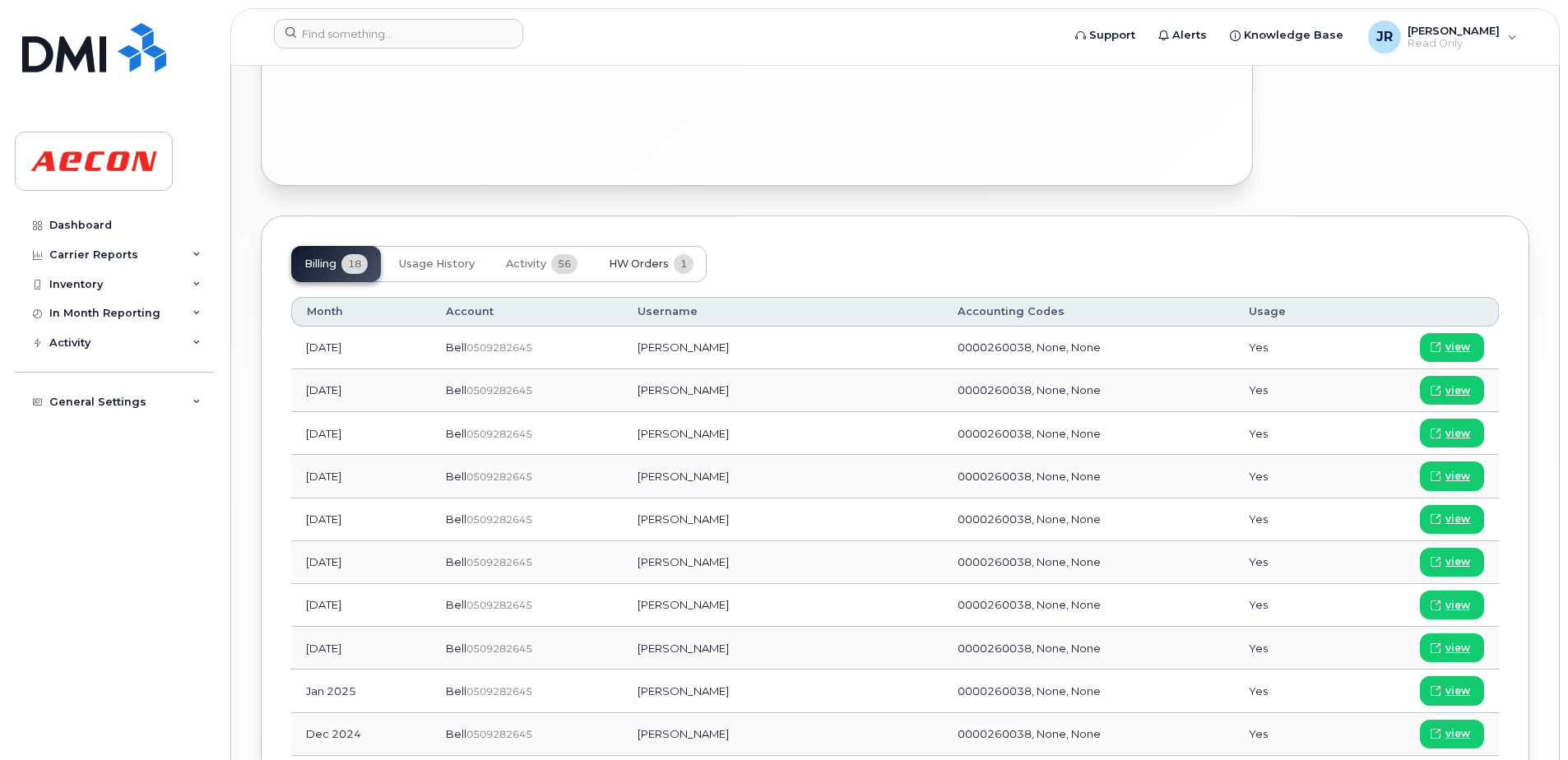
click at [636, 261] on span "HW Orders" at bounding box center [639, 264] width 60 height 13
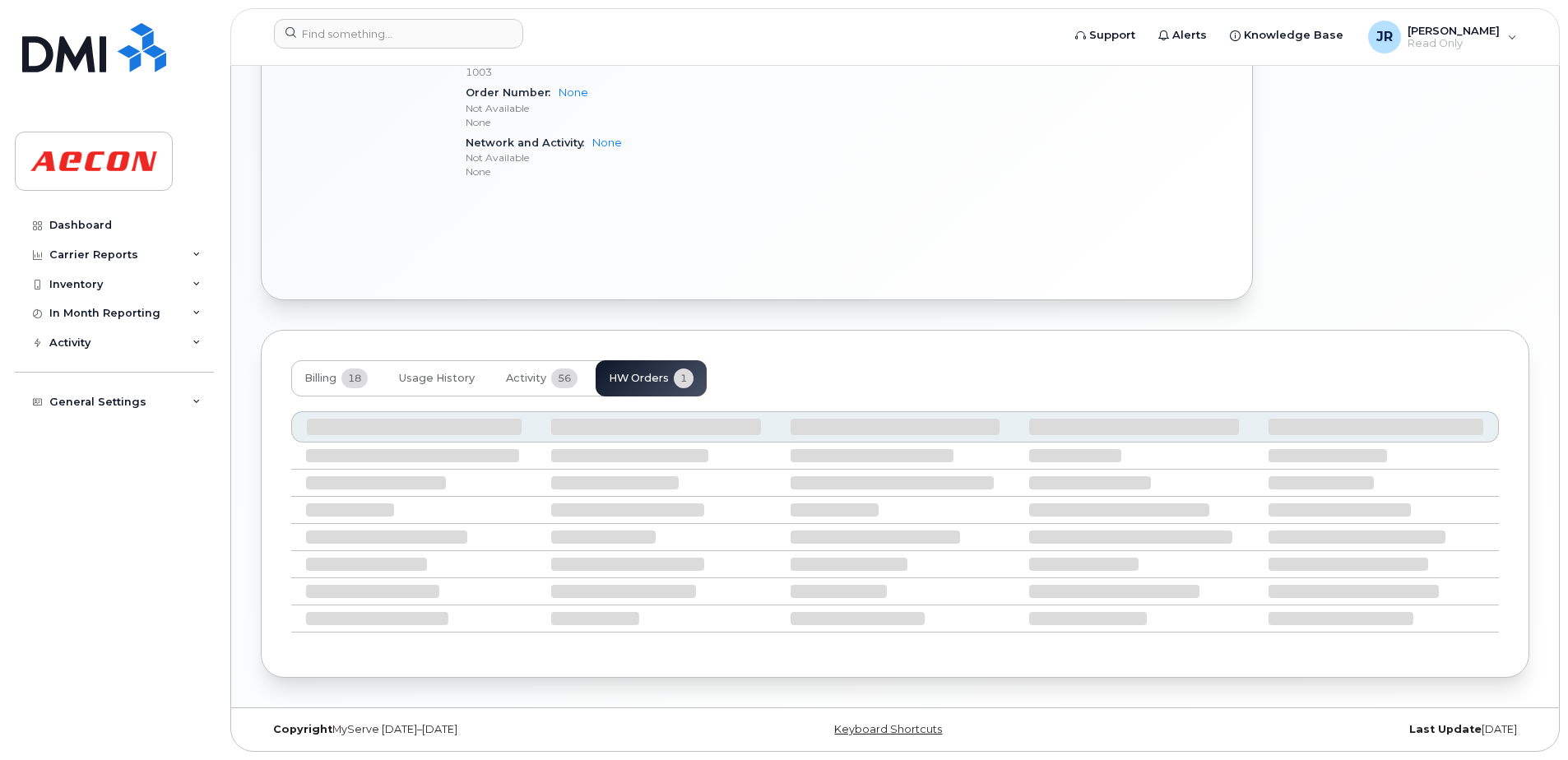
scroll to position [769, 0]
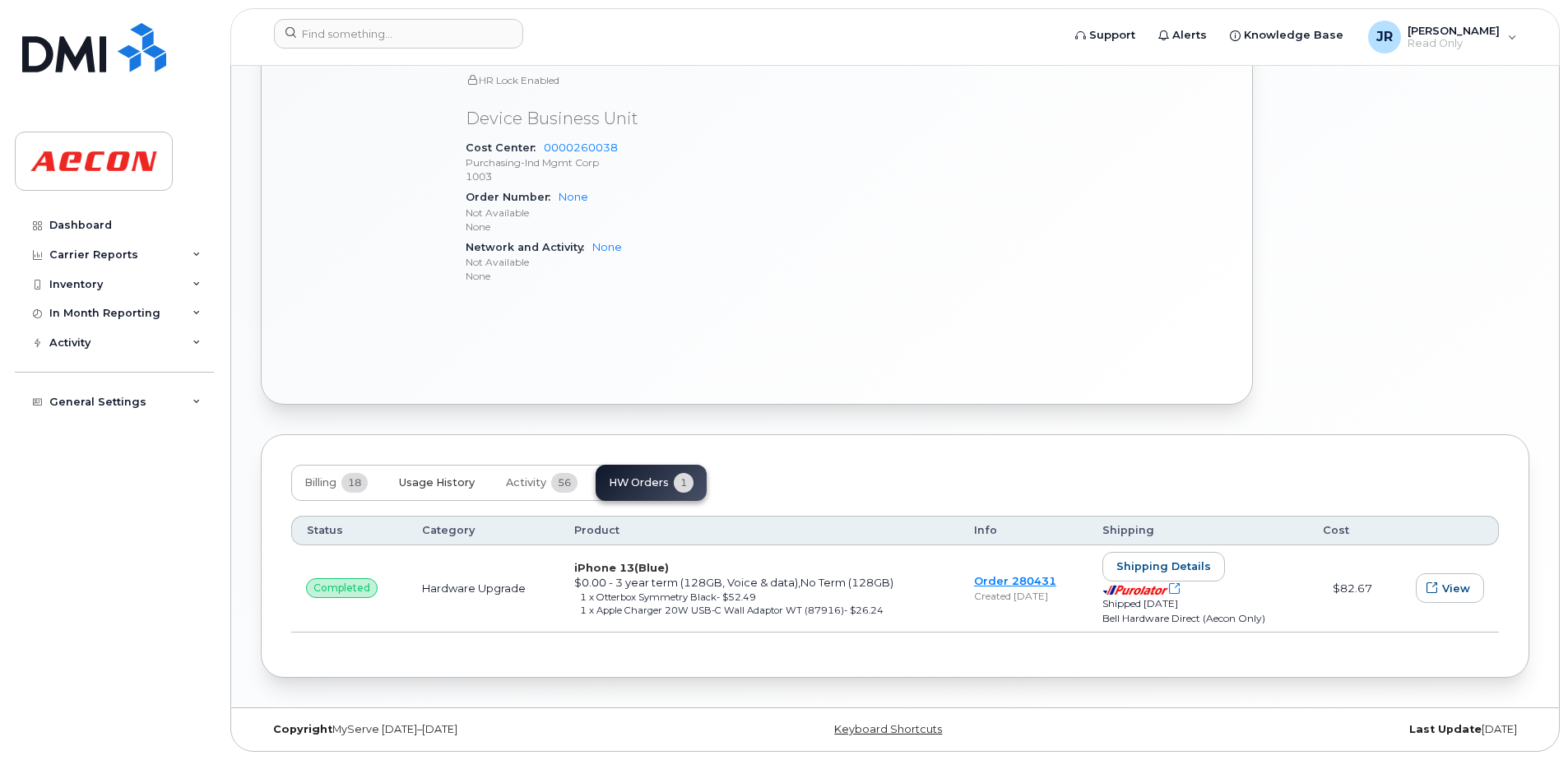
click at [458, 490] on button "Usage History" at bounding box center [437, 483] width 102 height 36
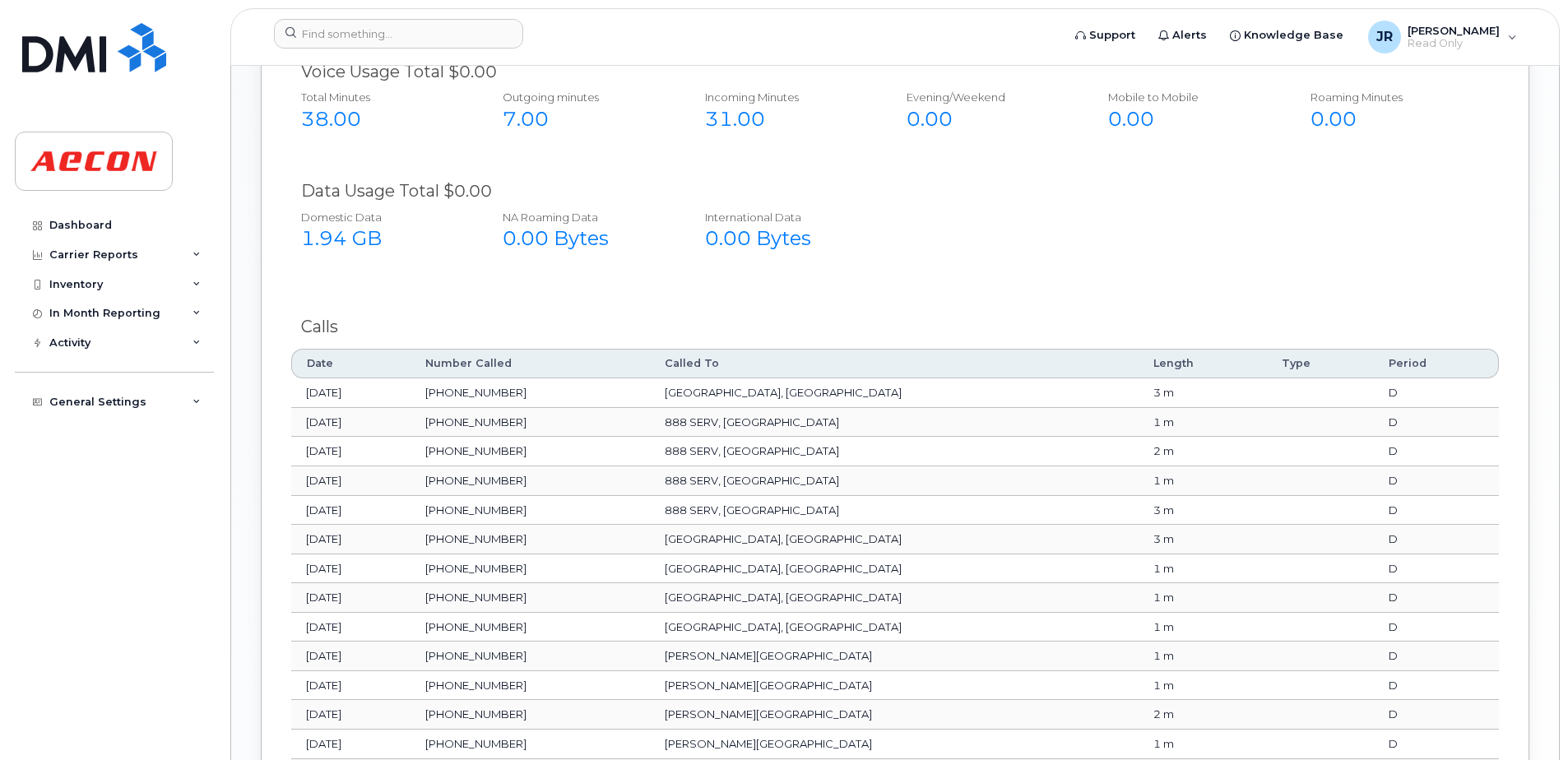
scroll to position [1186, 0]
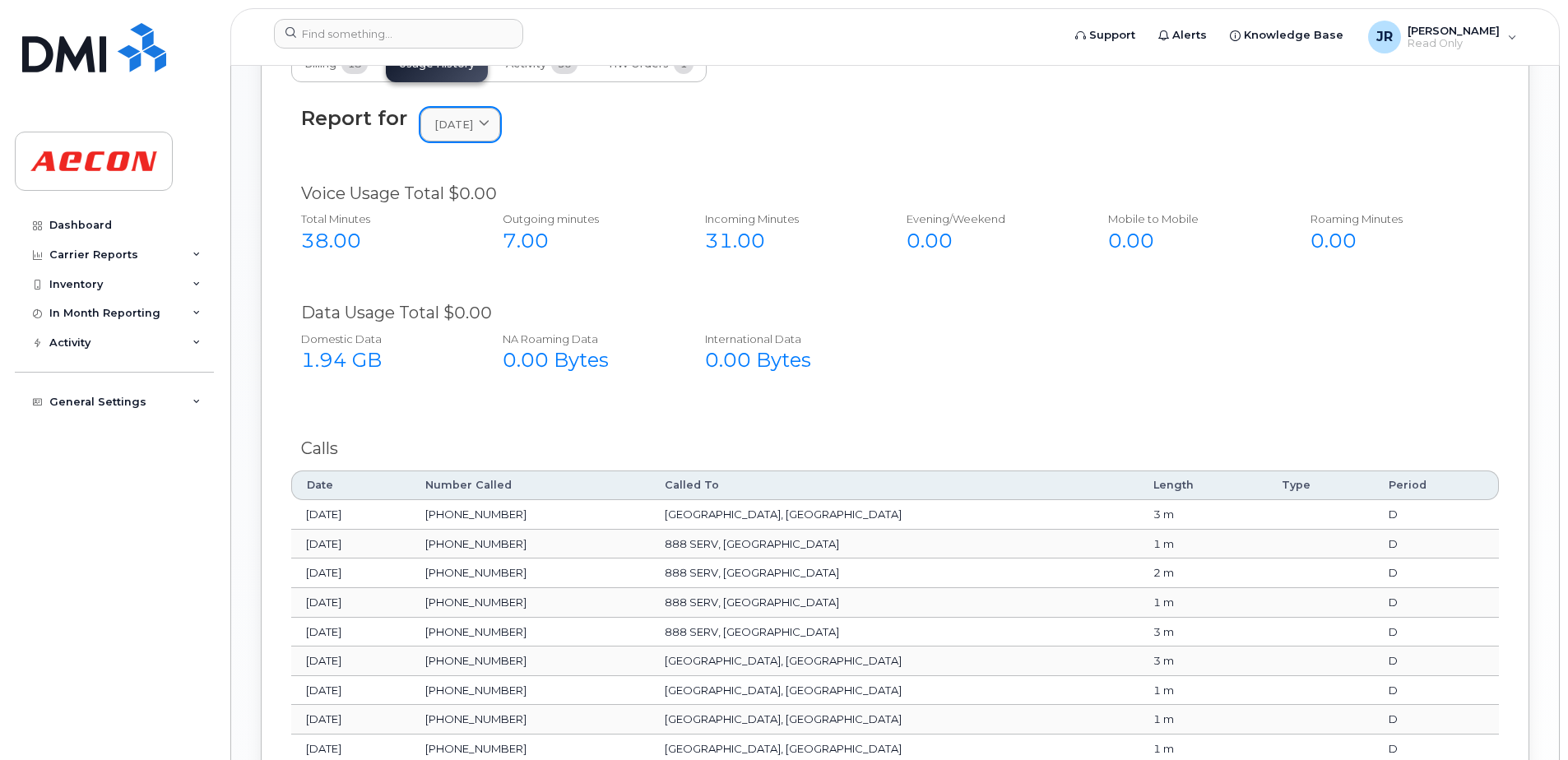
click at [492, 123] on span at bounding box center [484, 125] width 15 height 15
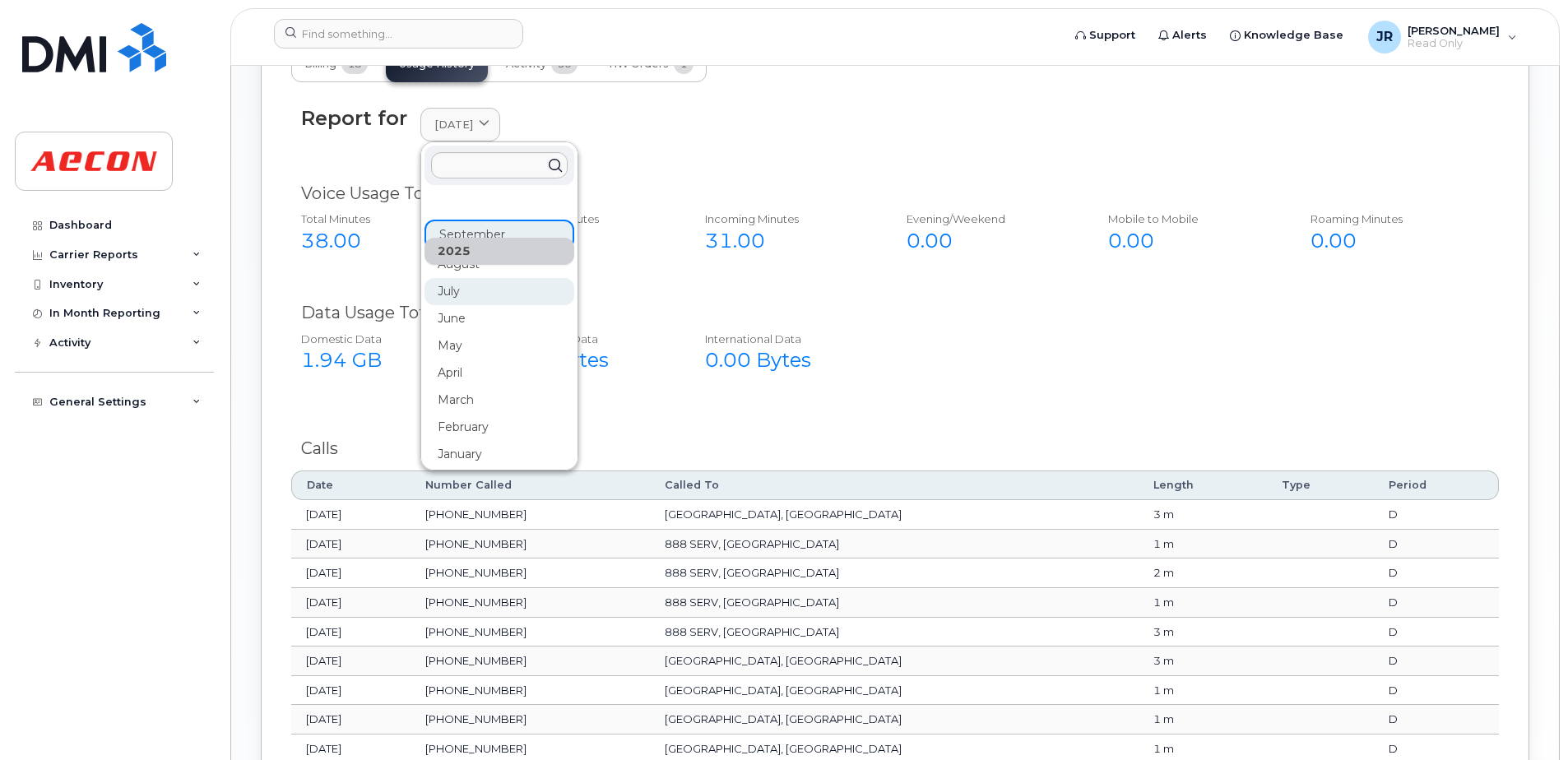
click at [444, 285] on div "July" at bounding box center [499, 292] width 149 height 27
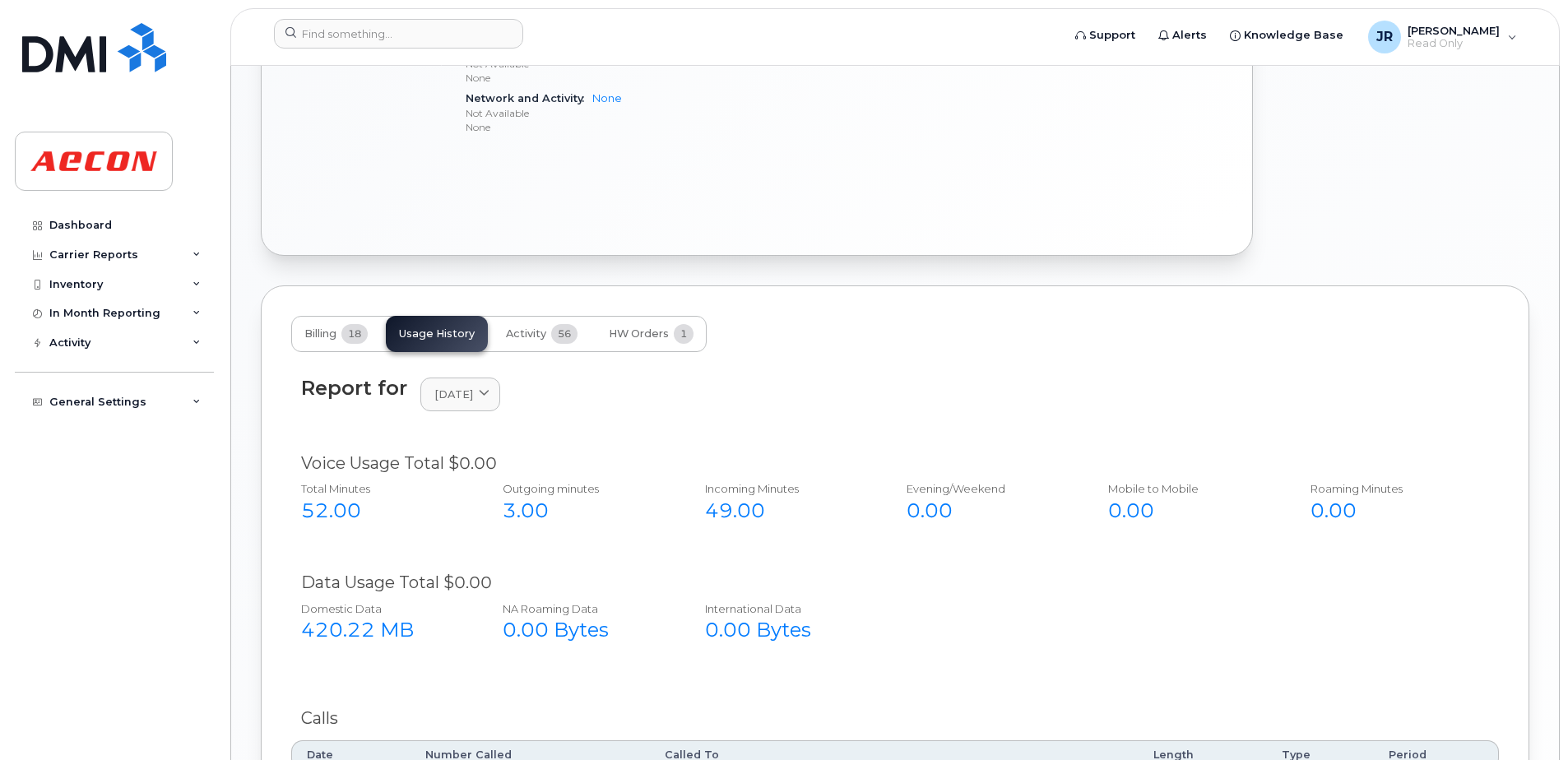
scroll to position [930, 0]
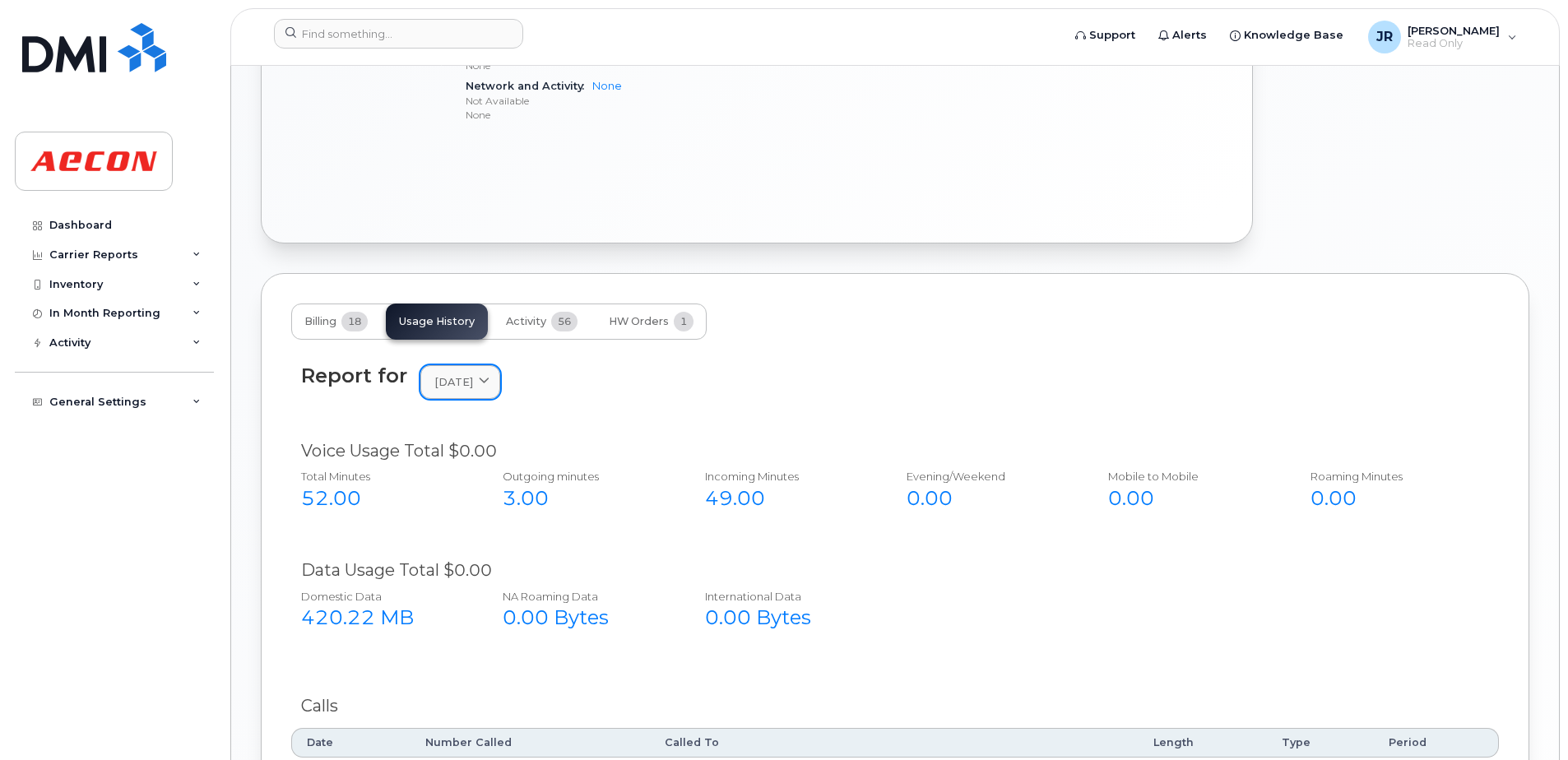
click at [470, 384] on span "[DATE]" at bounding box center [453, 382] width 38 height 15
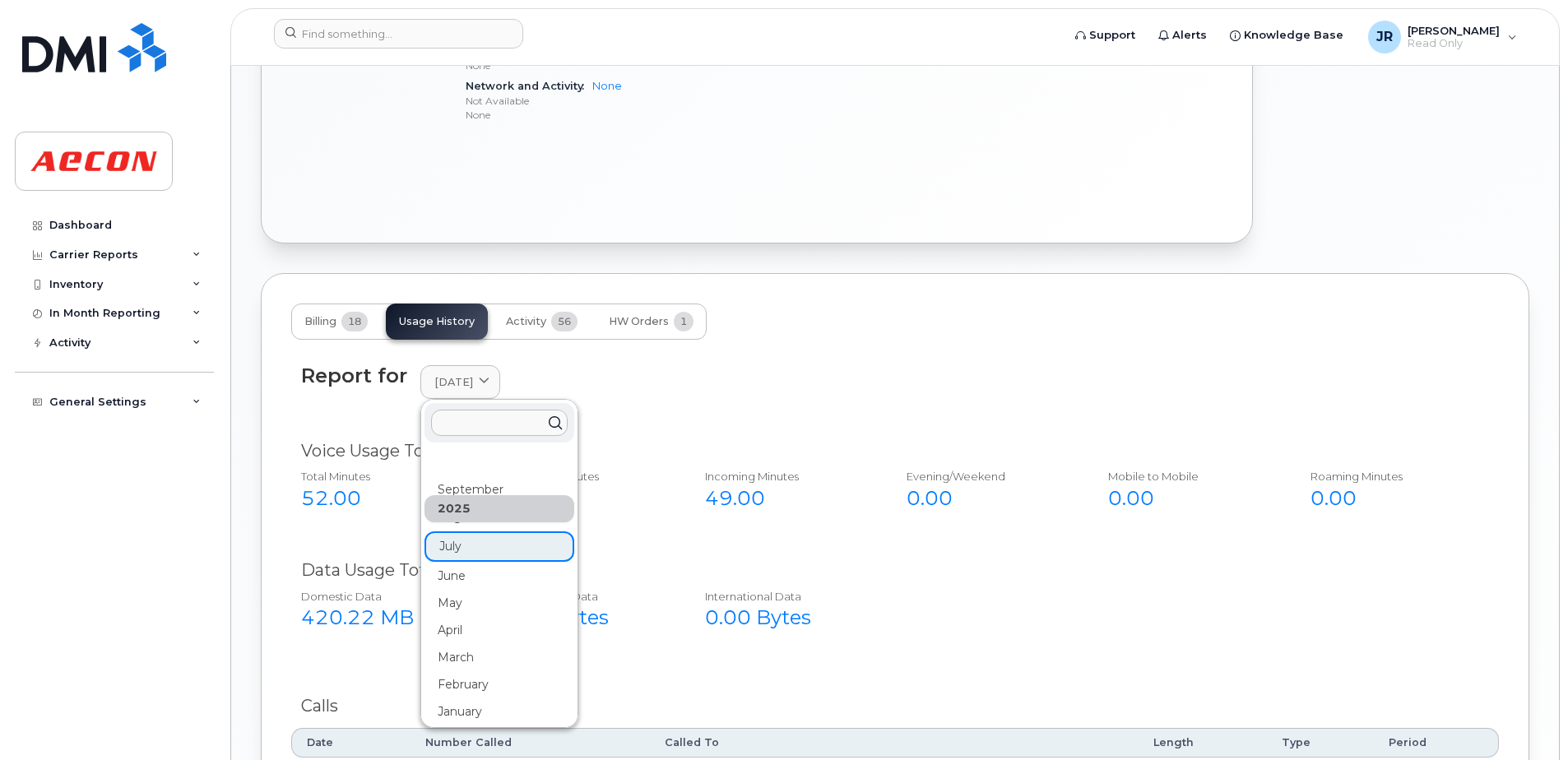
scroll to position [2, 0]
click at [443, 522] on div "August" at bounding box center [499, 515] width 149 height 27
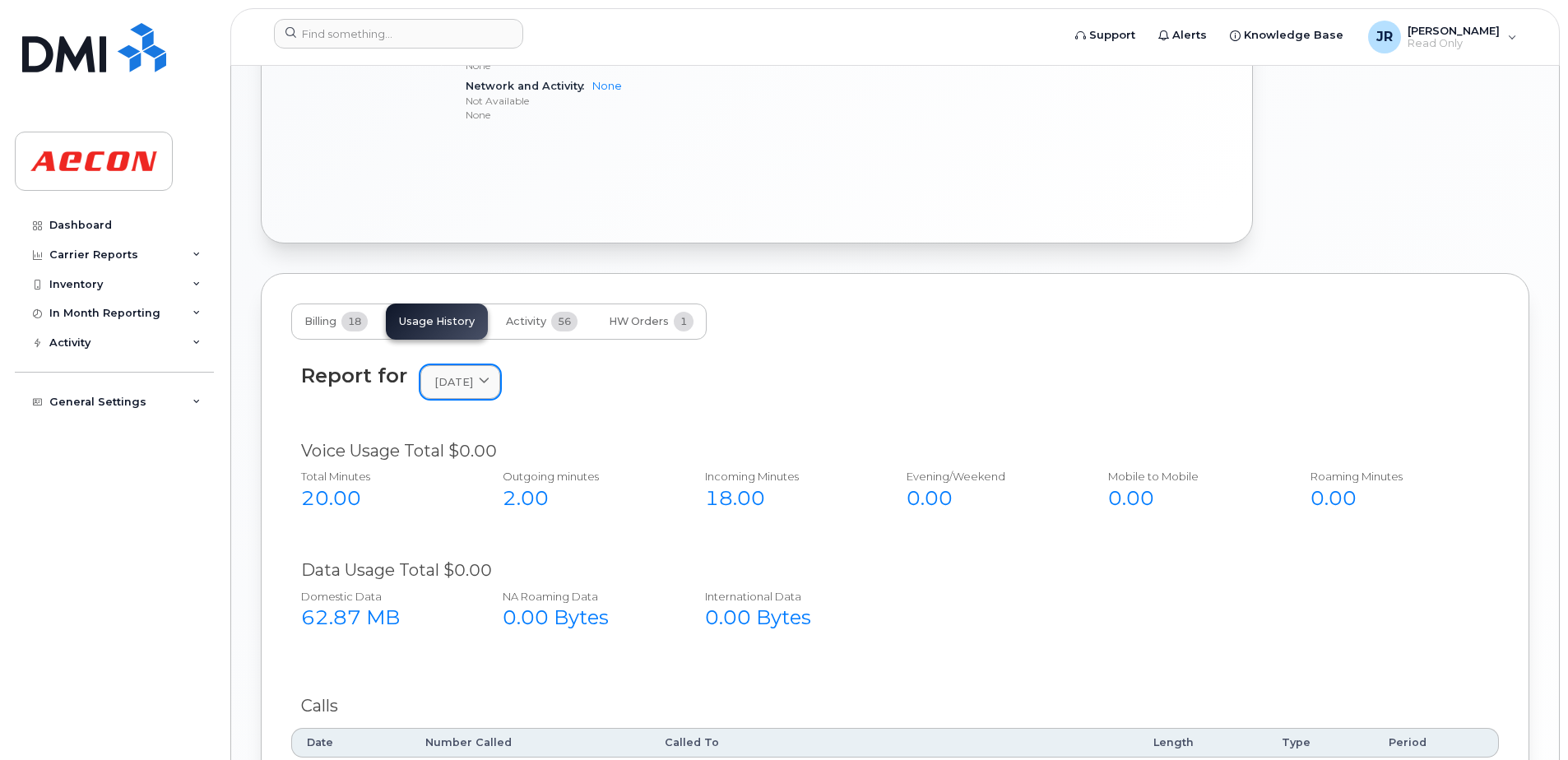
click at [490, 384] on icon at bounding box center [484, 382] width 11 height 11
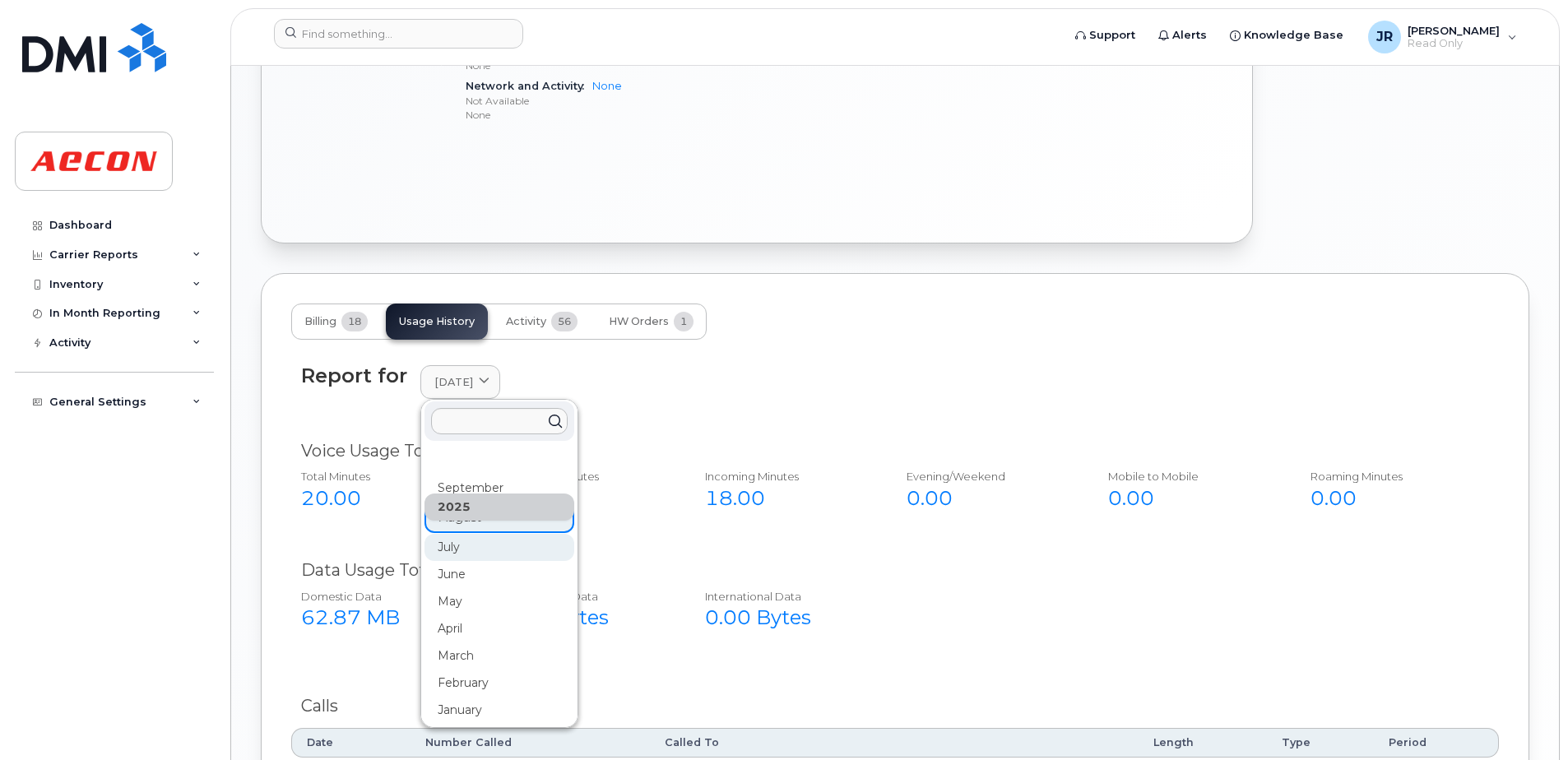
click at [451, 549] on div "July" at bounding box center [499, 548] width 149 height 27
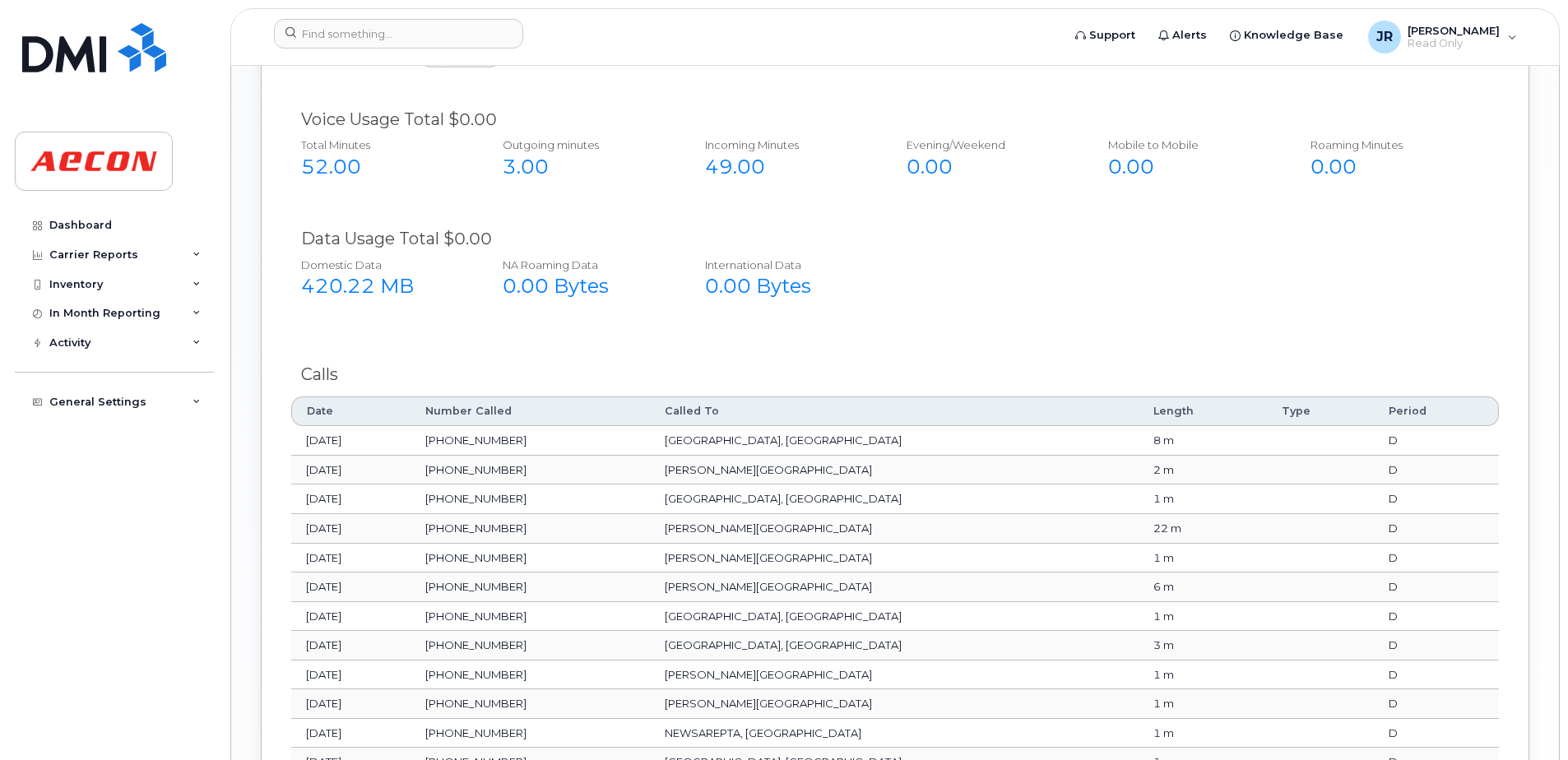
scroll to position [1505, 0]
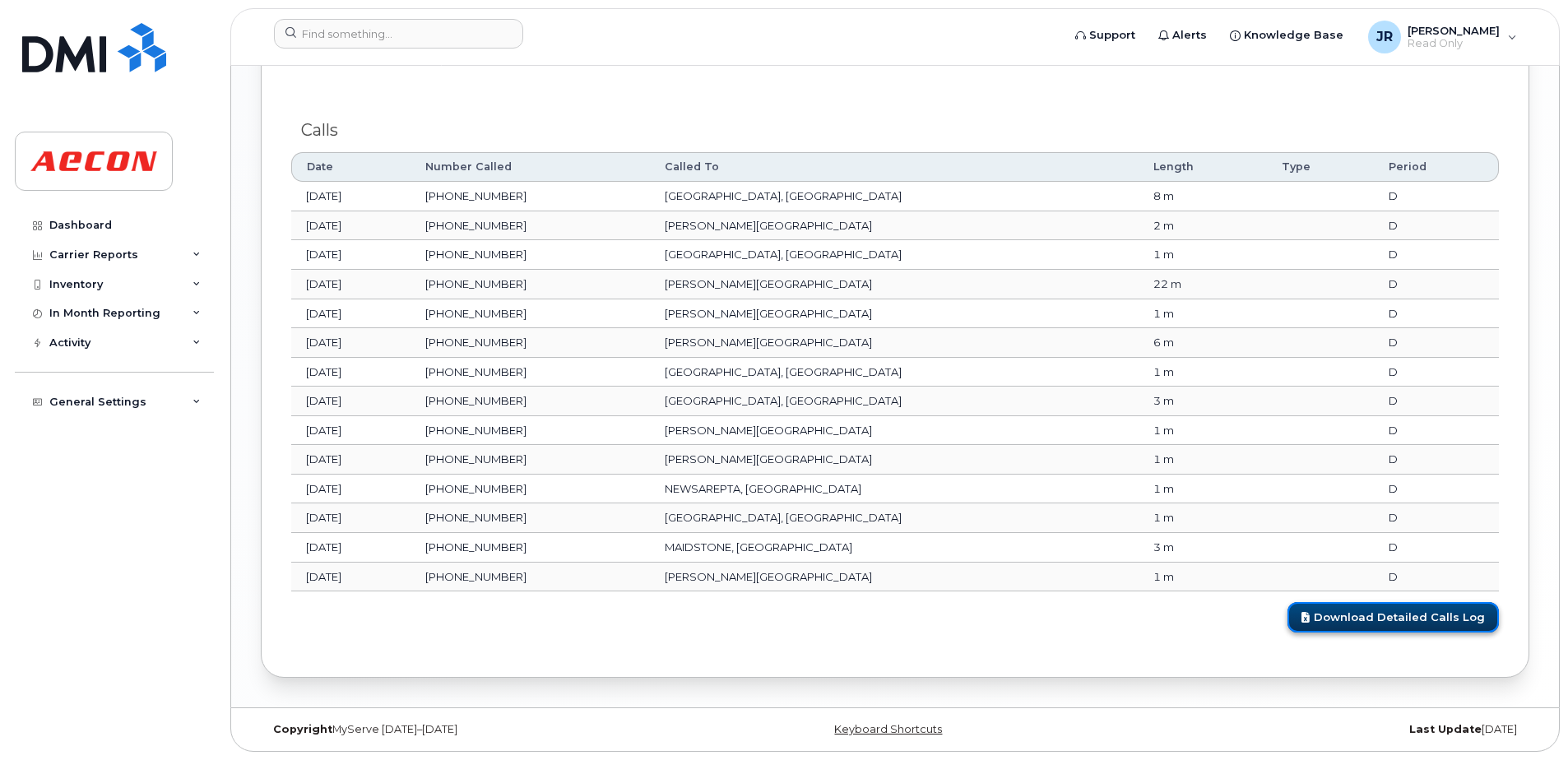
click at [1420, 623] on link "Download Detailed Calls Log" at bounding box center [1393, 618] width 212 height 31
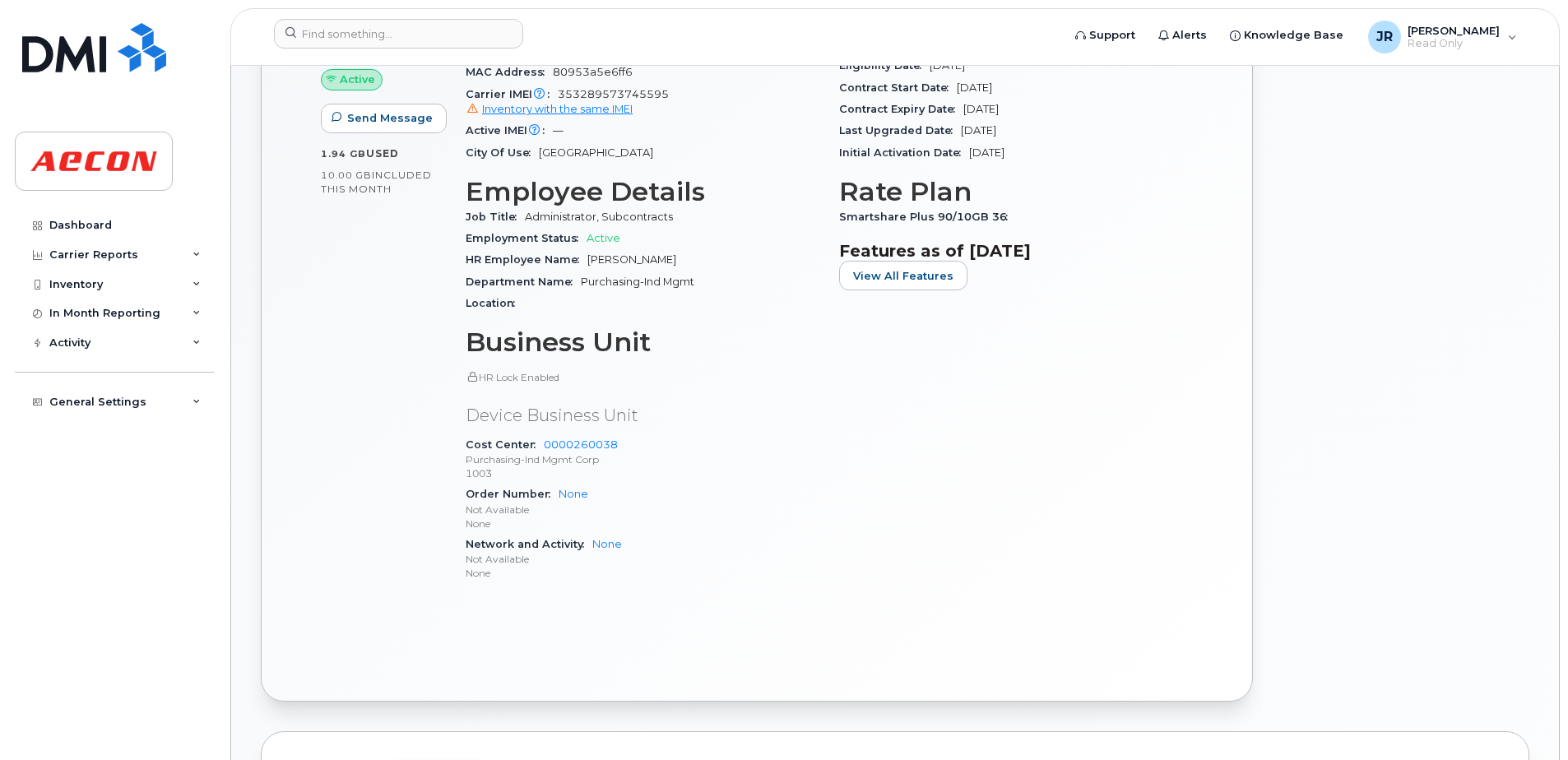
scroll to position [436, 0]
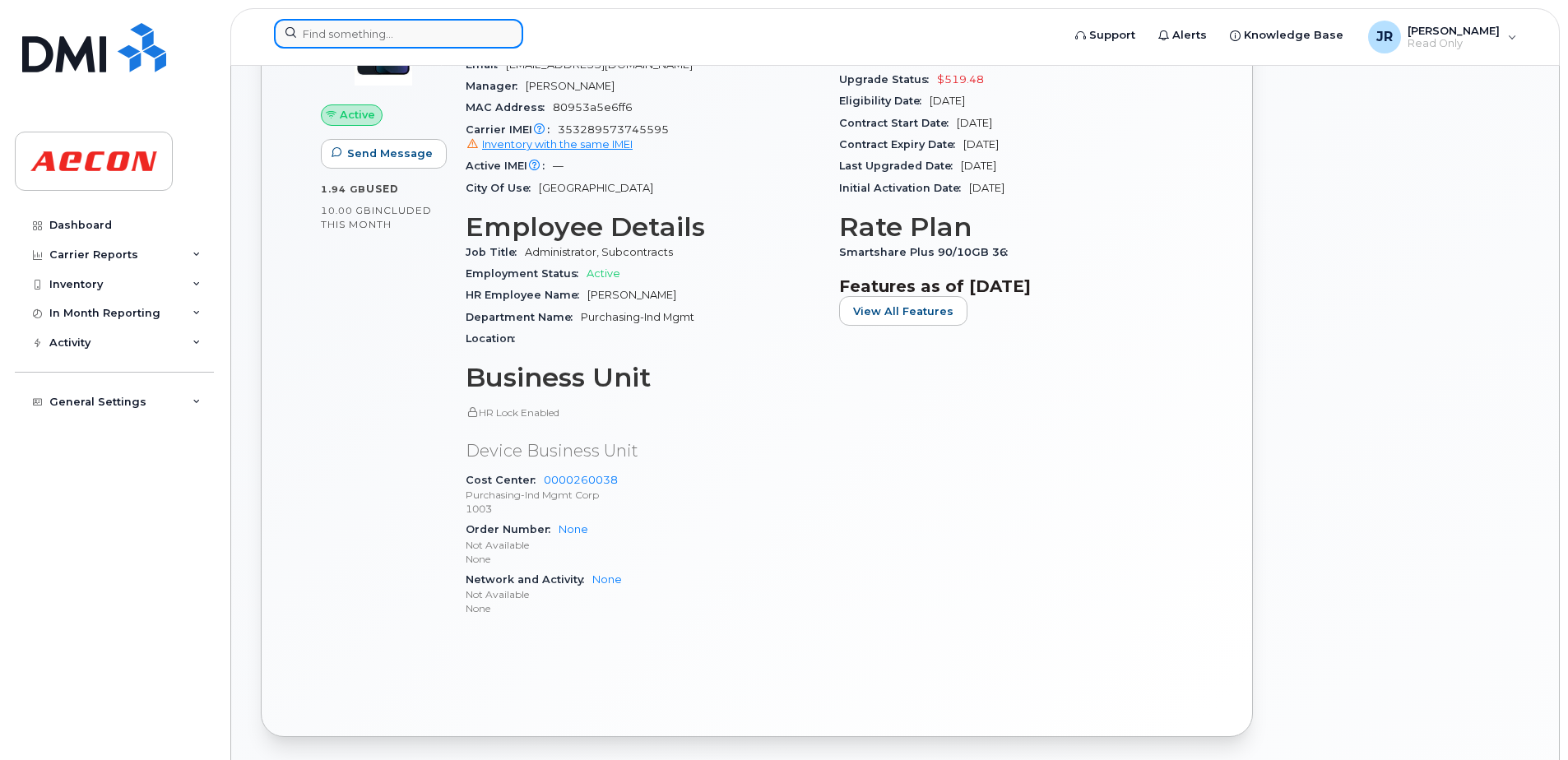
click at [401, 39] on input at bounding box center [398, 33] width 249 height 30
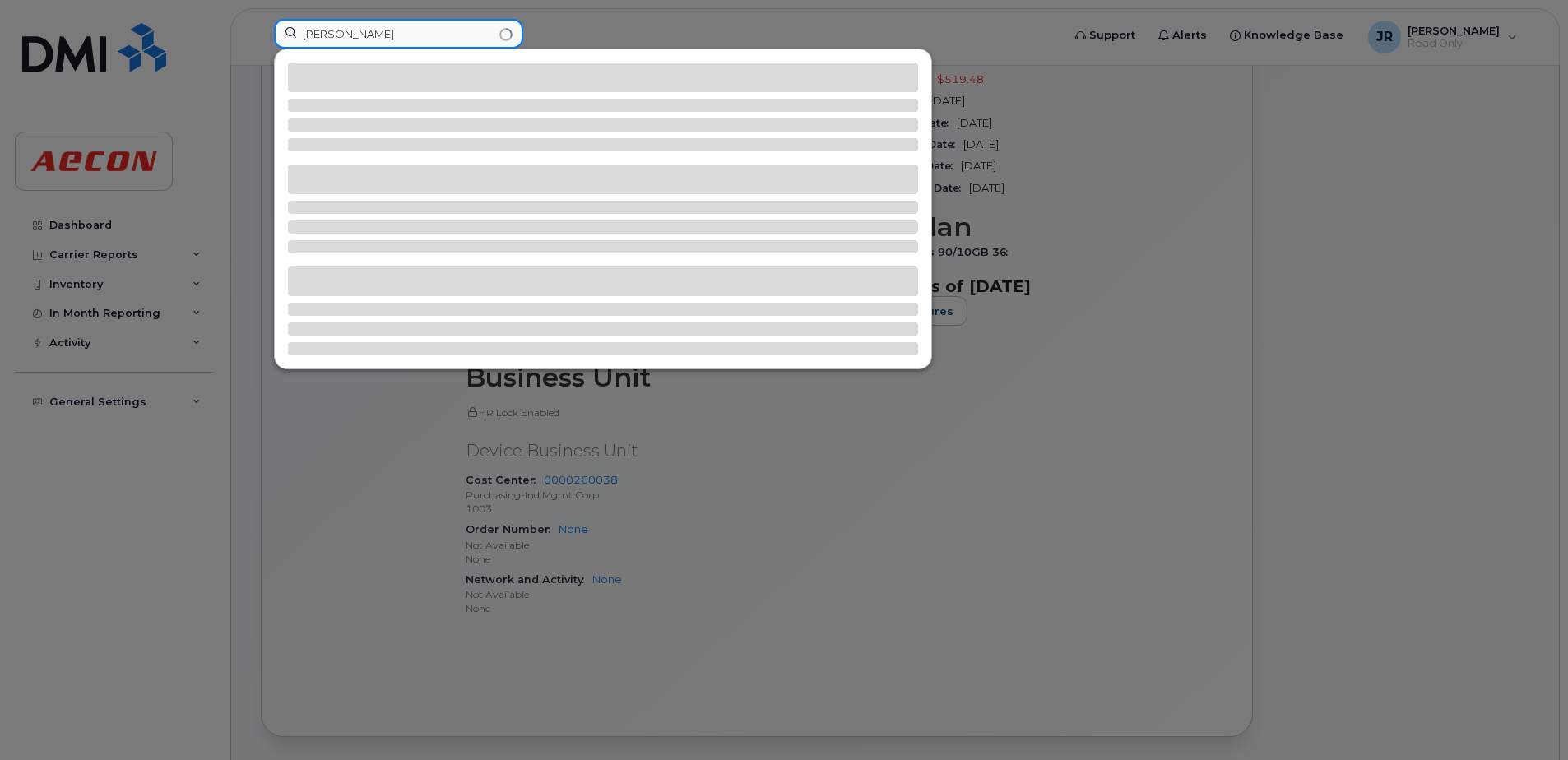
type input "[PERSON_NAME]"
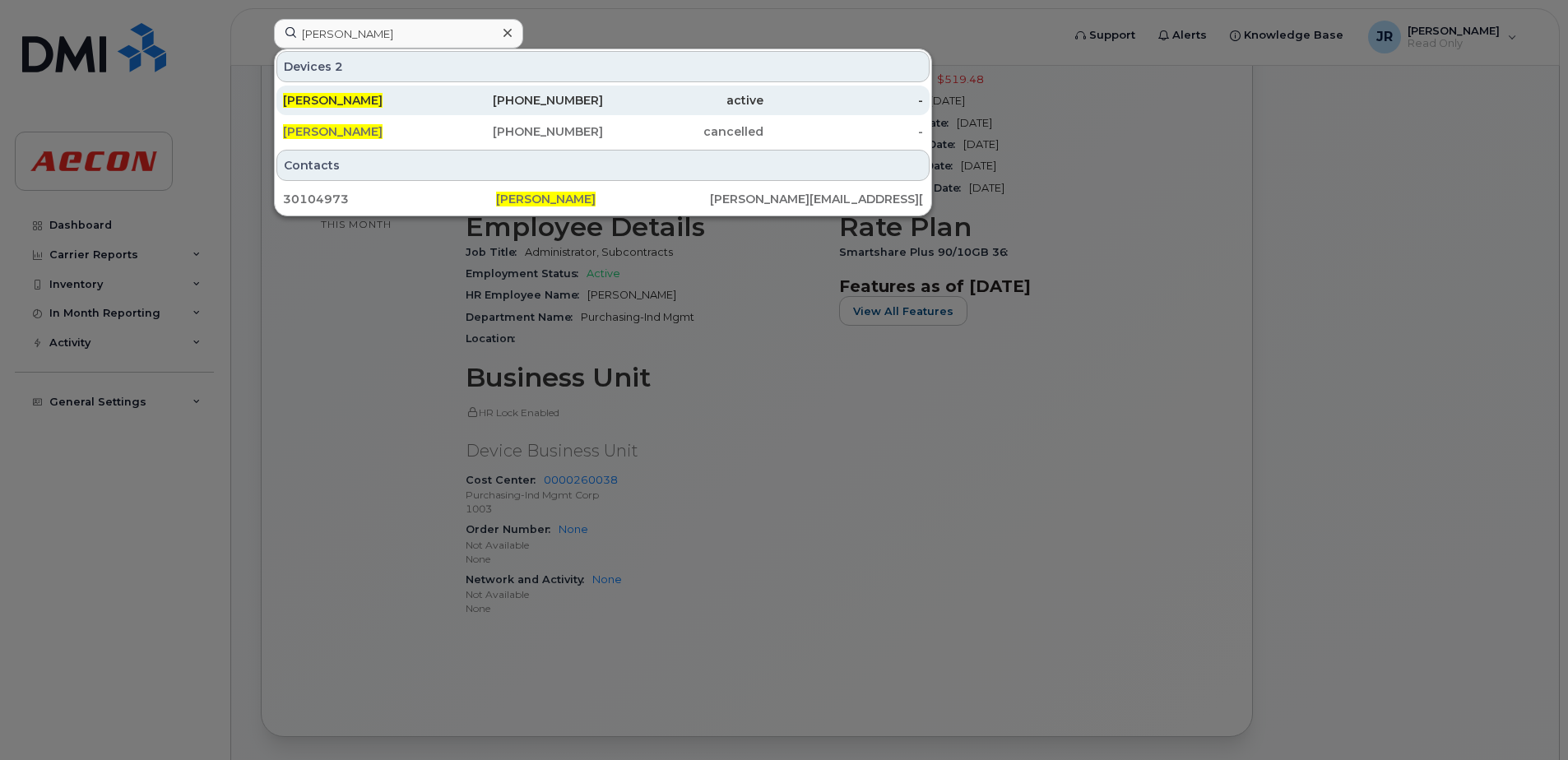
click at [338, 102] on span "[PERSON_NAME]" at bounding box center [333, 100] width 100 height 15
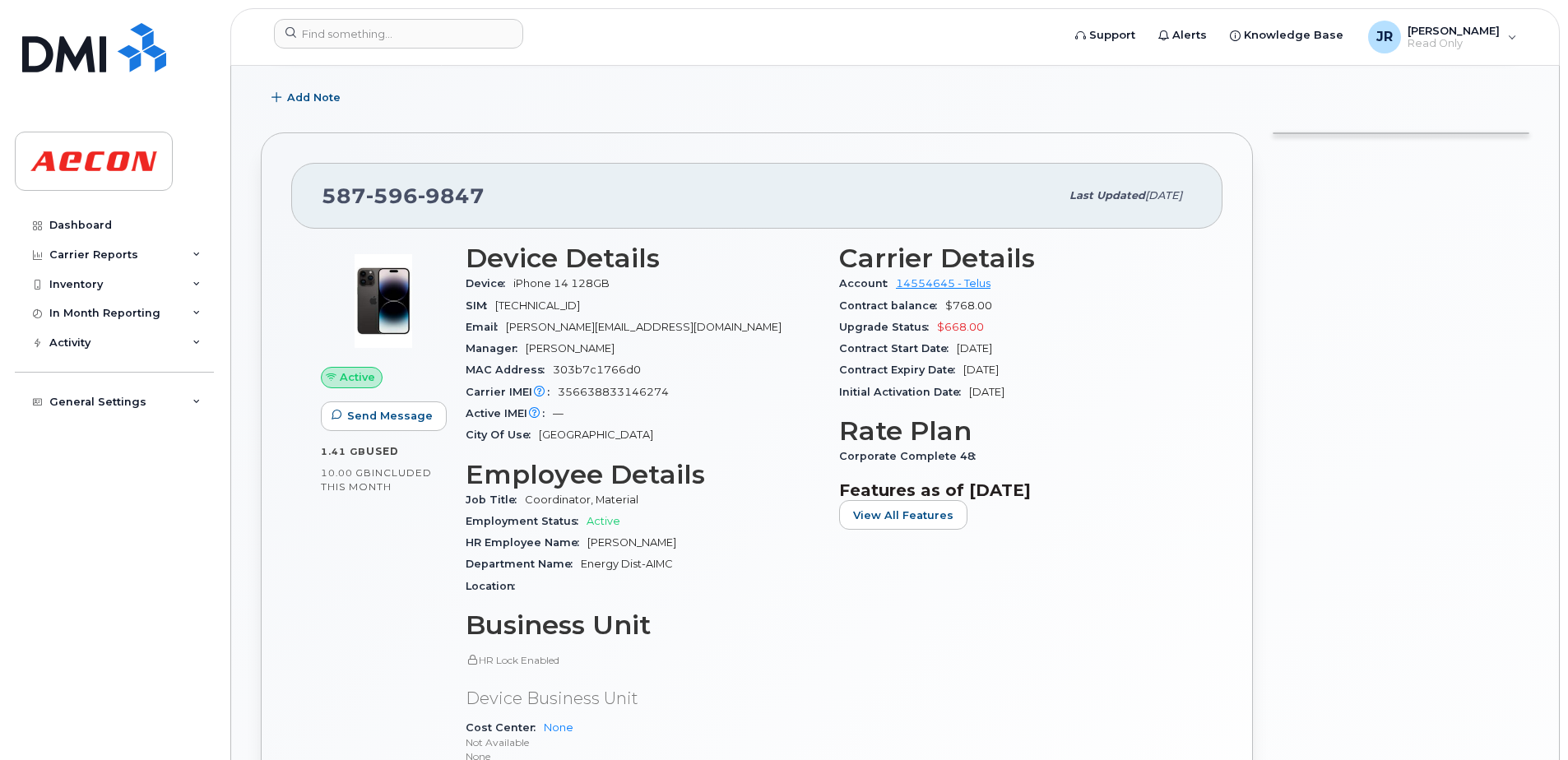
scroll to position [329, 0]
